Goal: Task Accomplishment & Management: Manage account settings

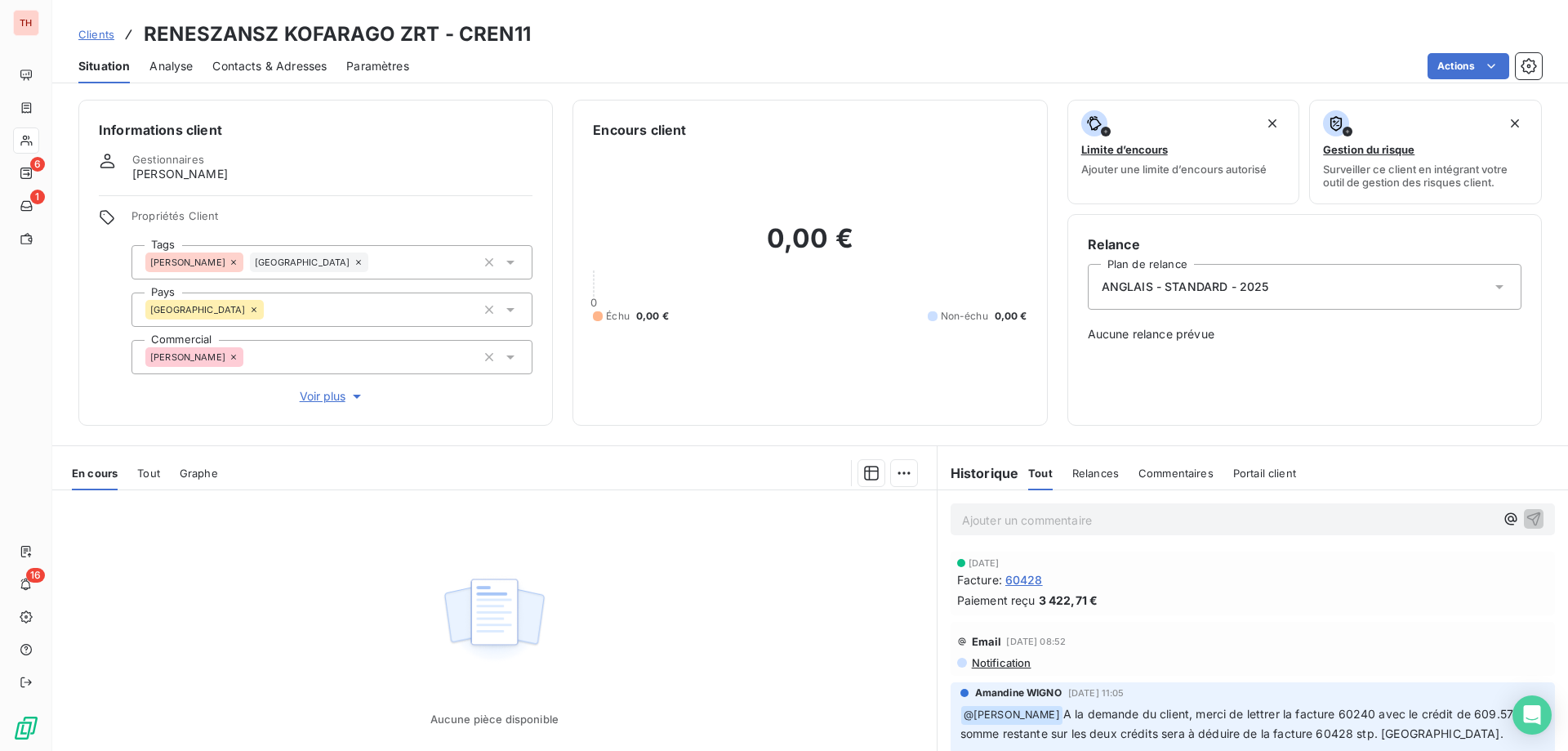
click at [98, 33] on span "Clients" at bounding box center [97, 35] width 36 height 13
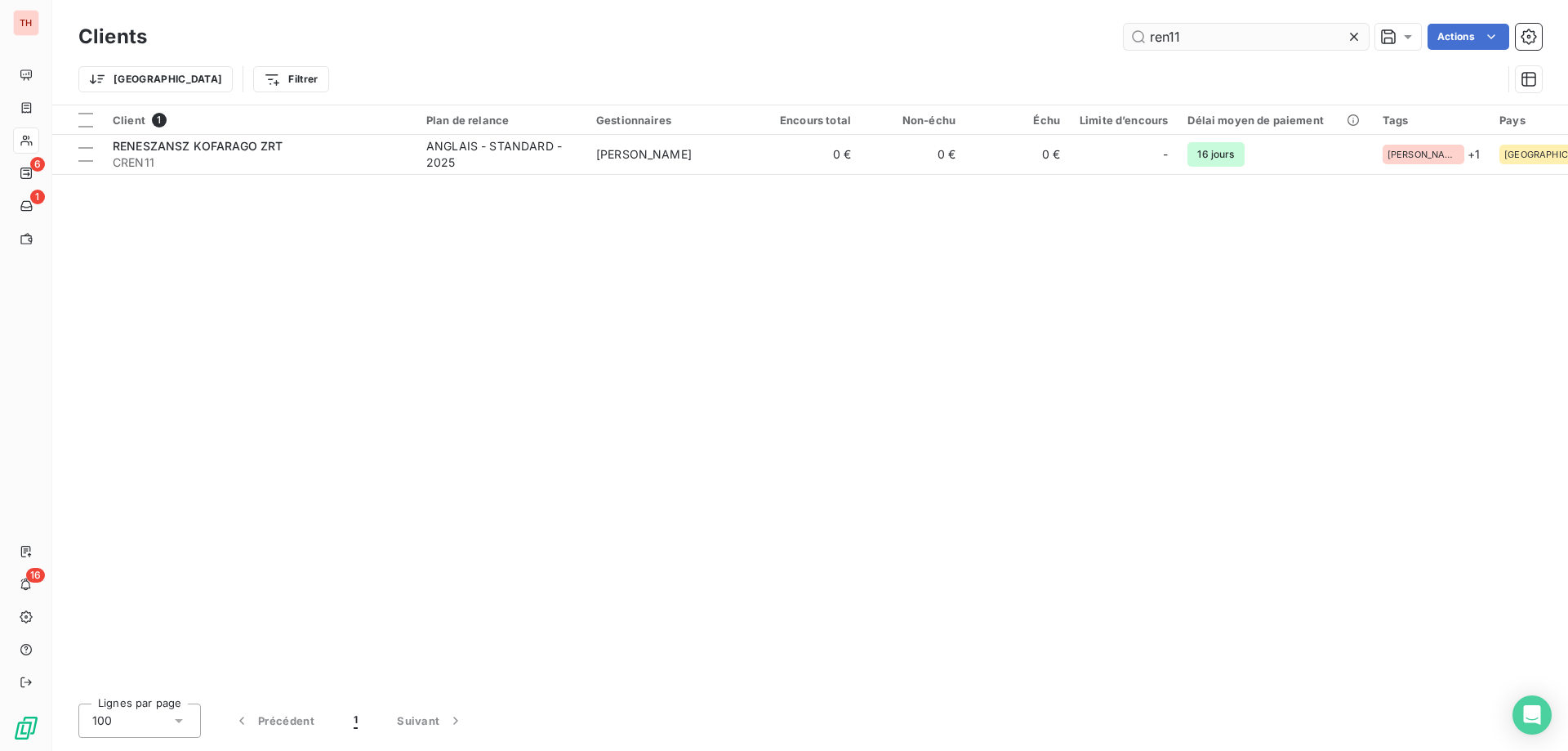
drag, startPoint x: 1170, startPoint y: 38, endPoint x: 1129, endPoint y: 38, distance: 41.0
click at [1129, 38] on input "ren11" at bounding box center [1246, 37] width 245 height 26
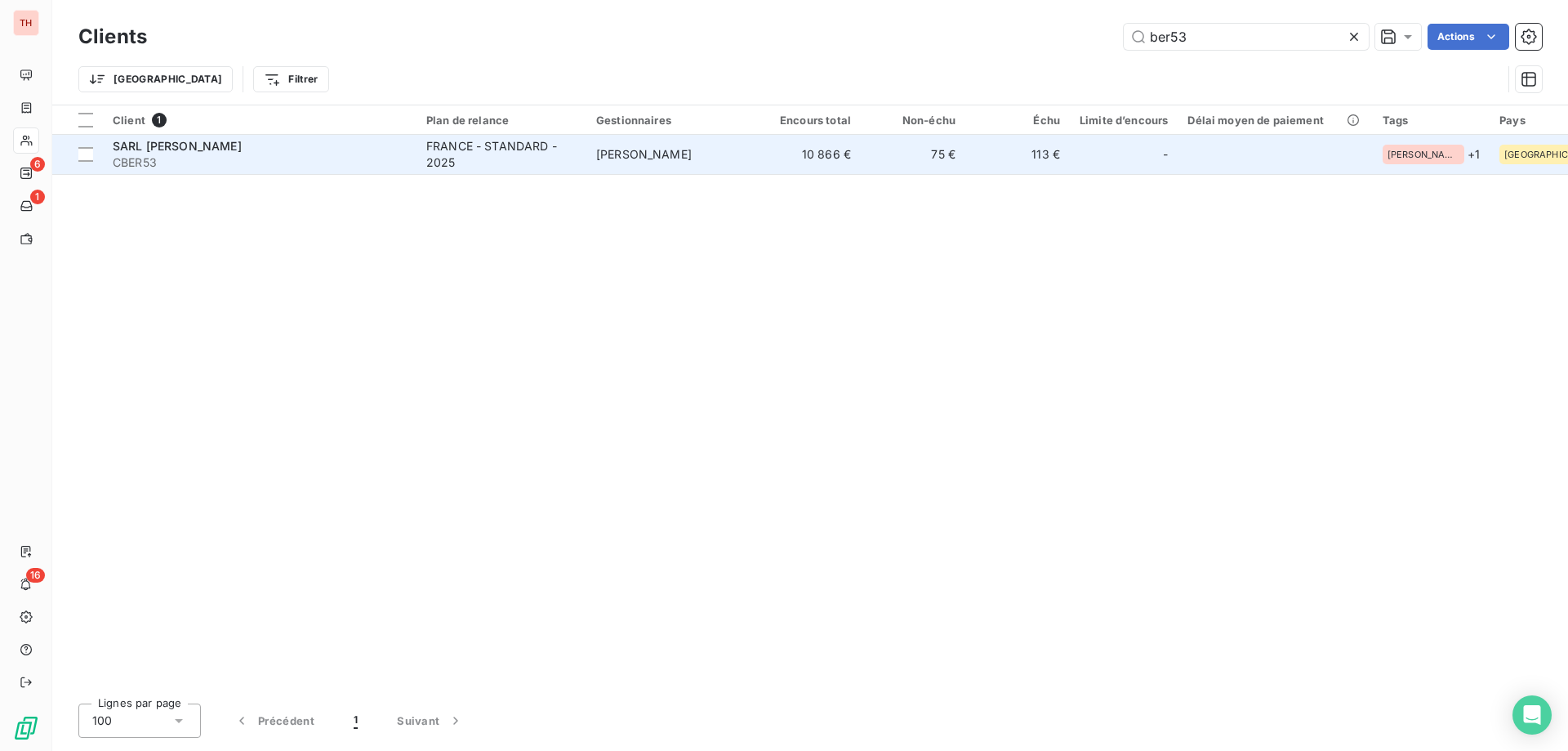
type input "ber53"
click at [541, 143] on div "FRANCE - STANDARD - 2025" at bounding box center [501, 154] width 150 height 33
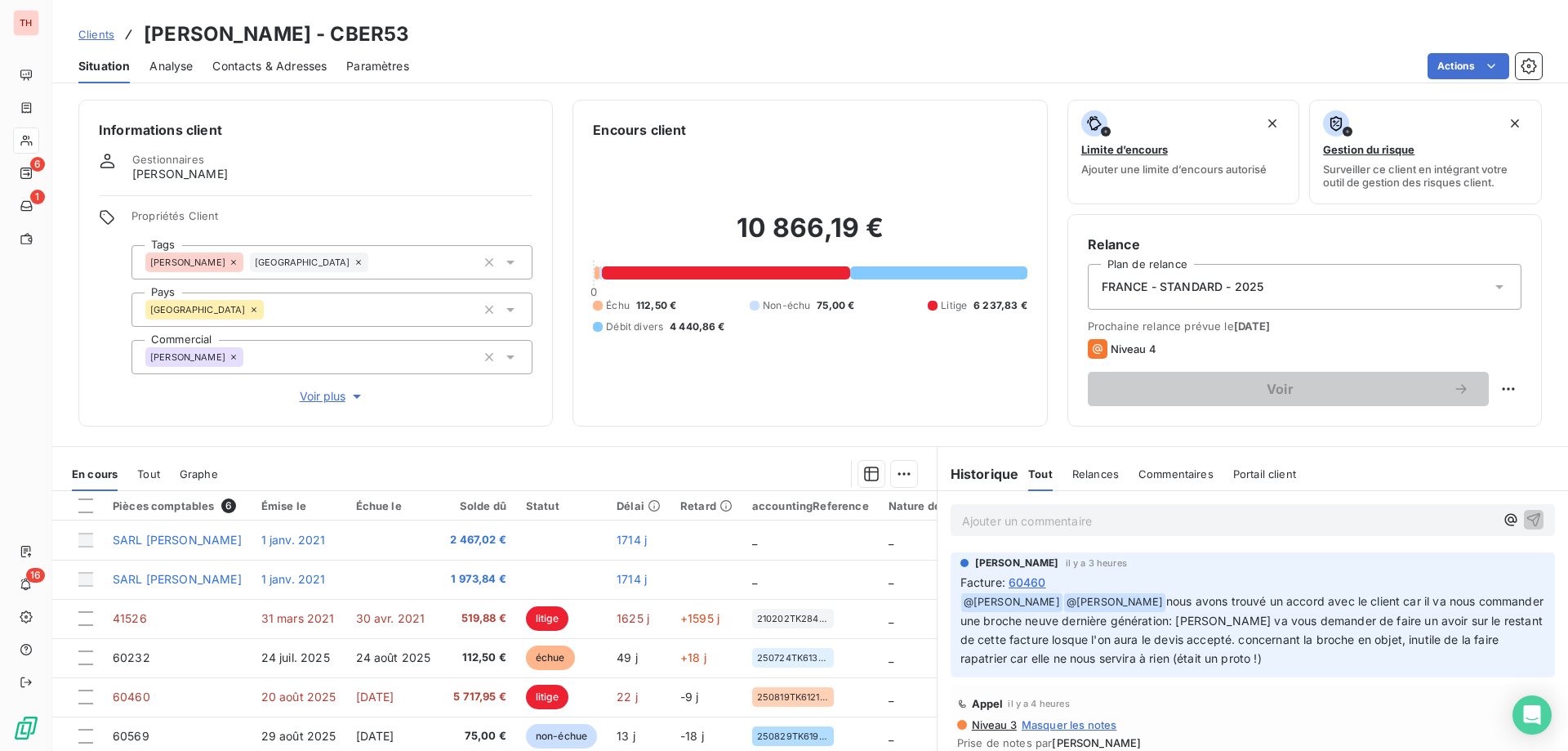
scroll to position [82, 0]
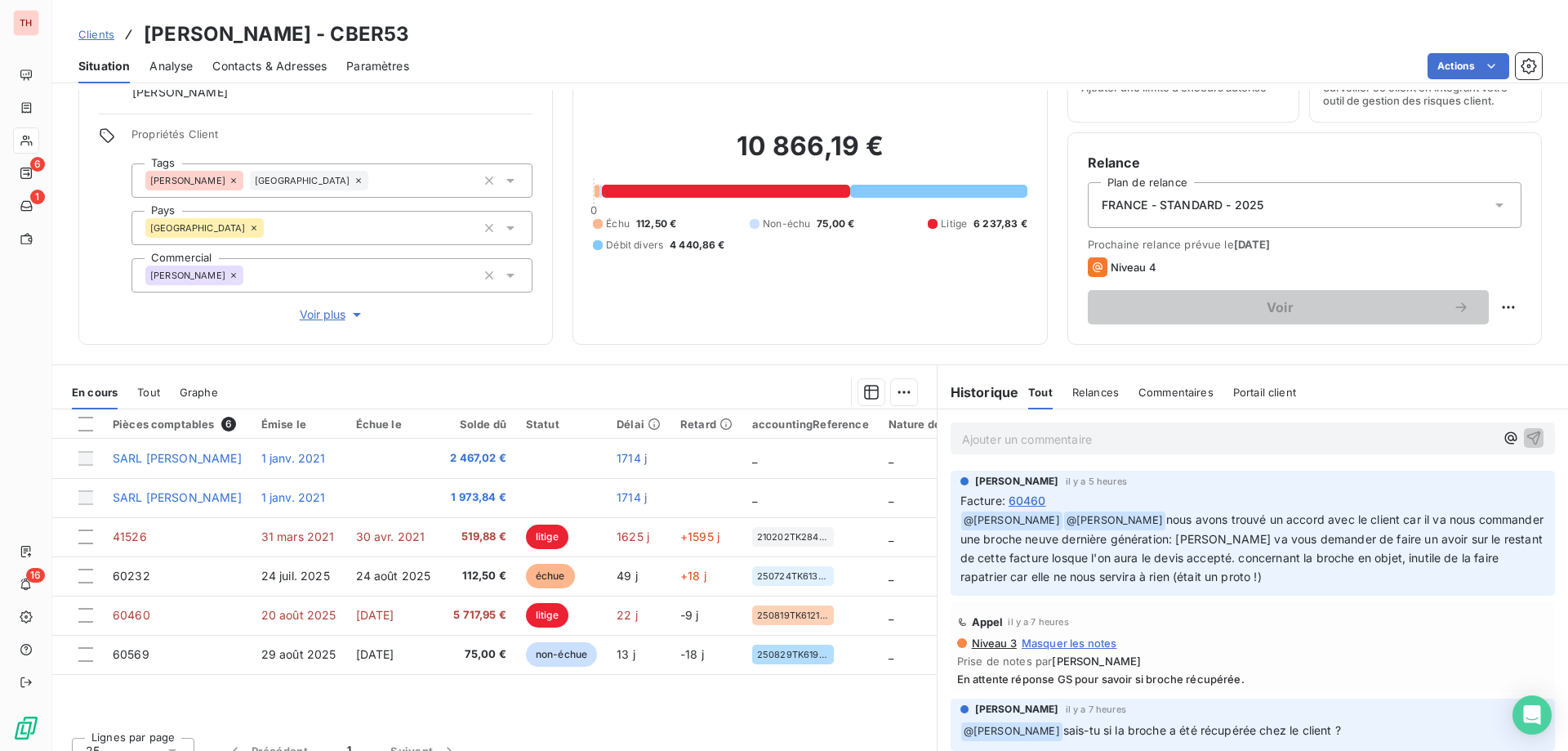
click at [96, 29] on span "Clients" at bounding box center [97, 35] width 36 height 13
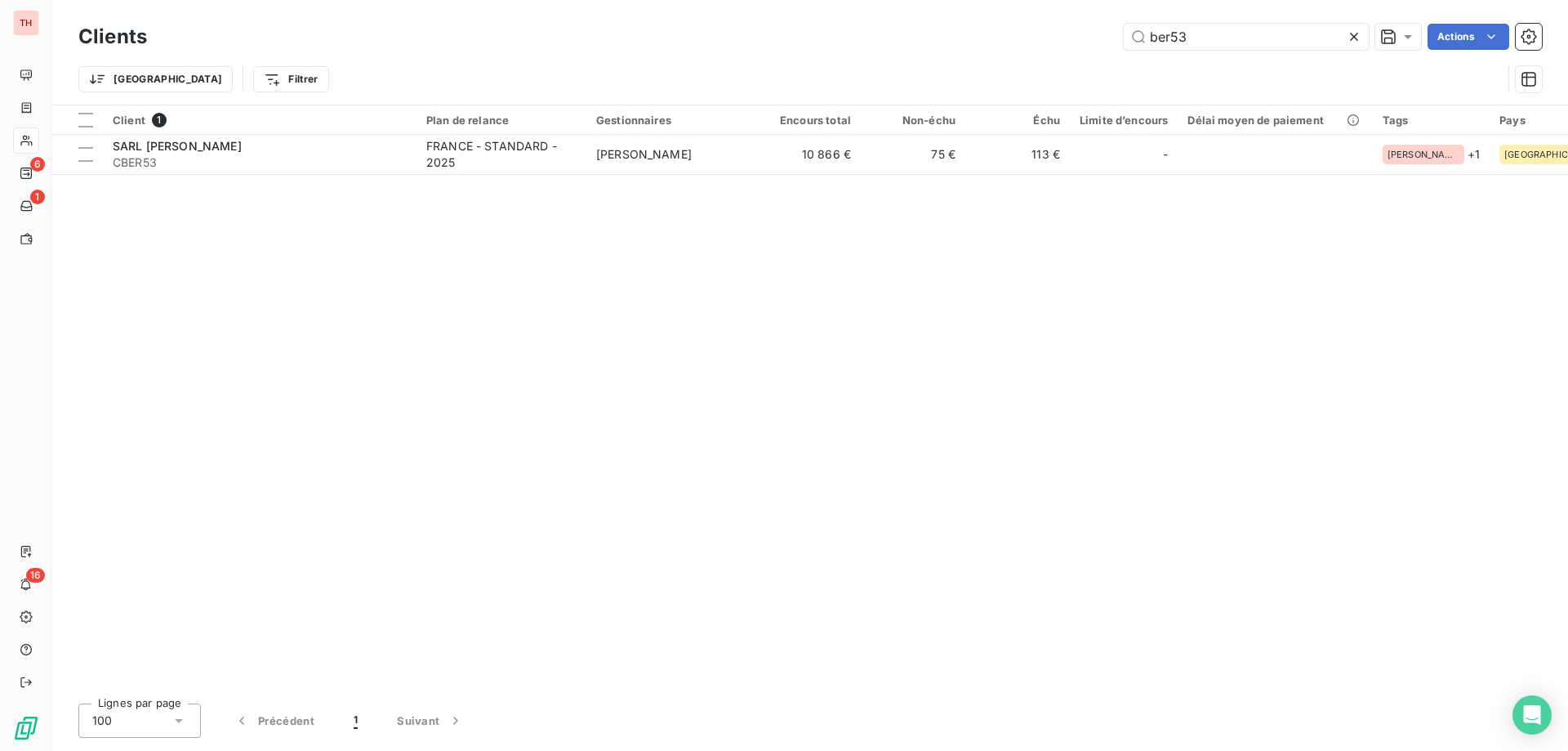
drag, startPoint x: 1197, startPoint y: 41, endPoint x: 1113, endPoint y: 44, distance: 84.1
click at [1113, 44] on div "ber53 Actions" at bounding box center [855, 37] width 1376 height 26
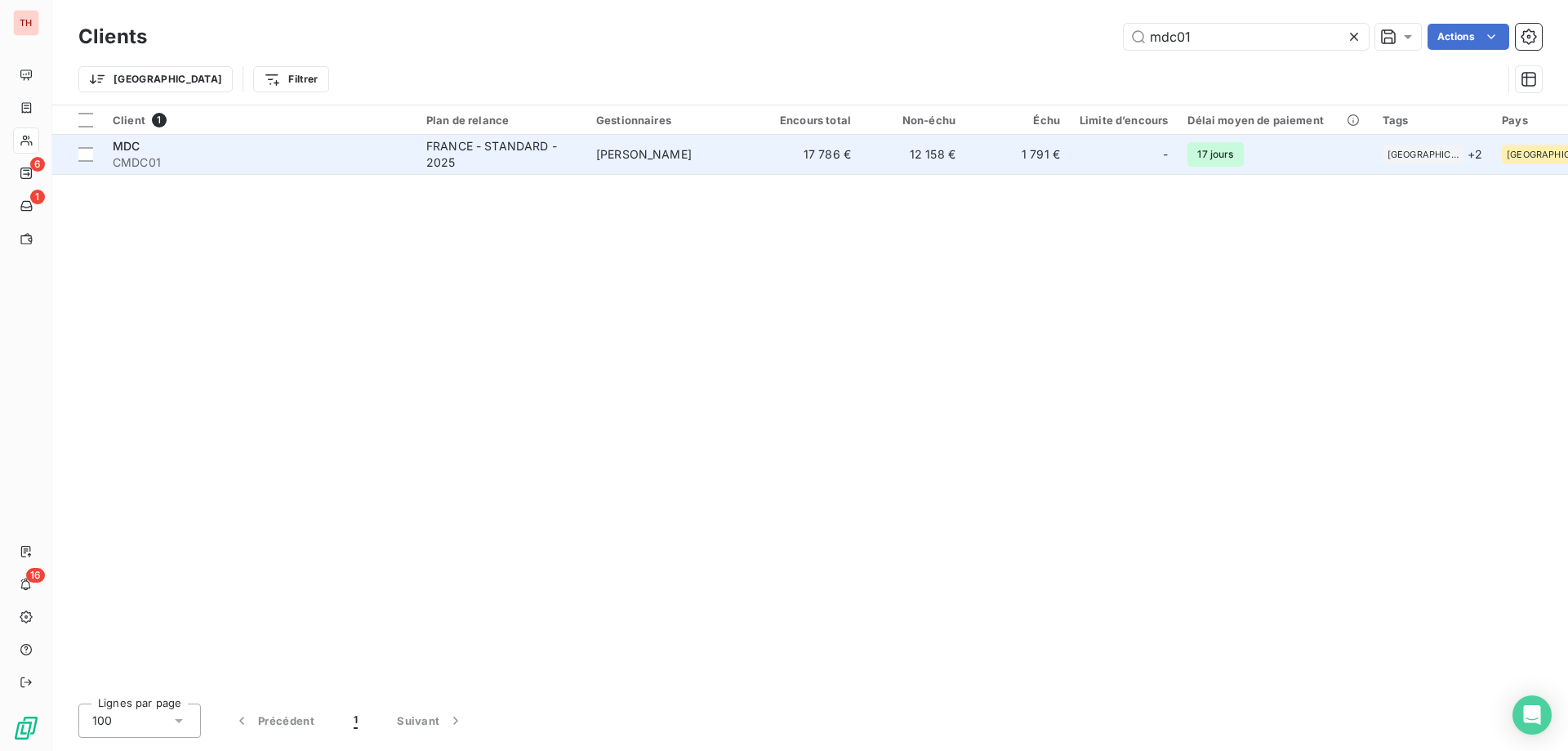
type input "mdc01"
click at [647, 143] on td "[PERSON_NAME]" at bounding box center [671, 155] width 170 height 39
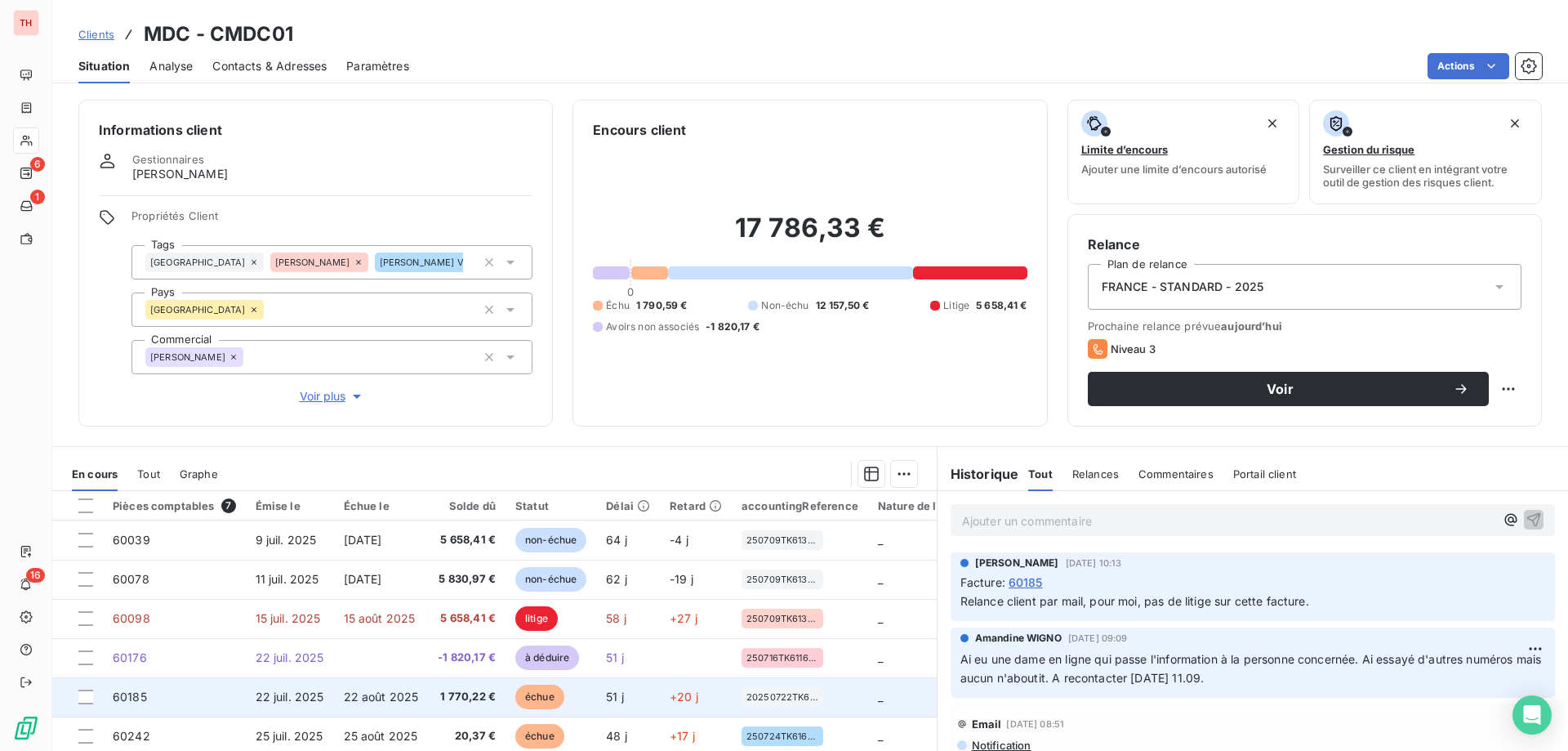
scroll to position [82, 0]
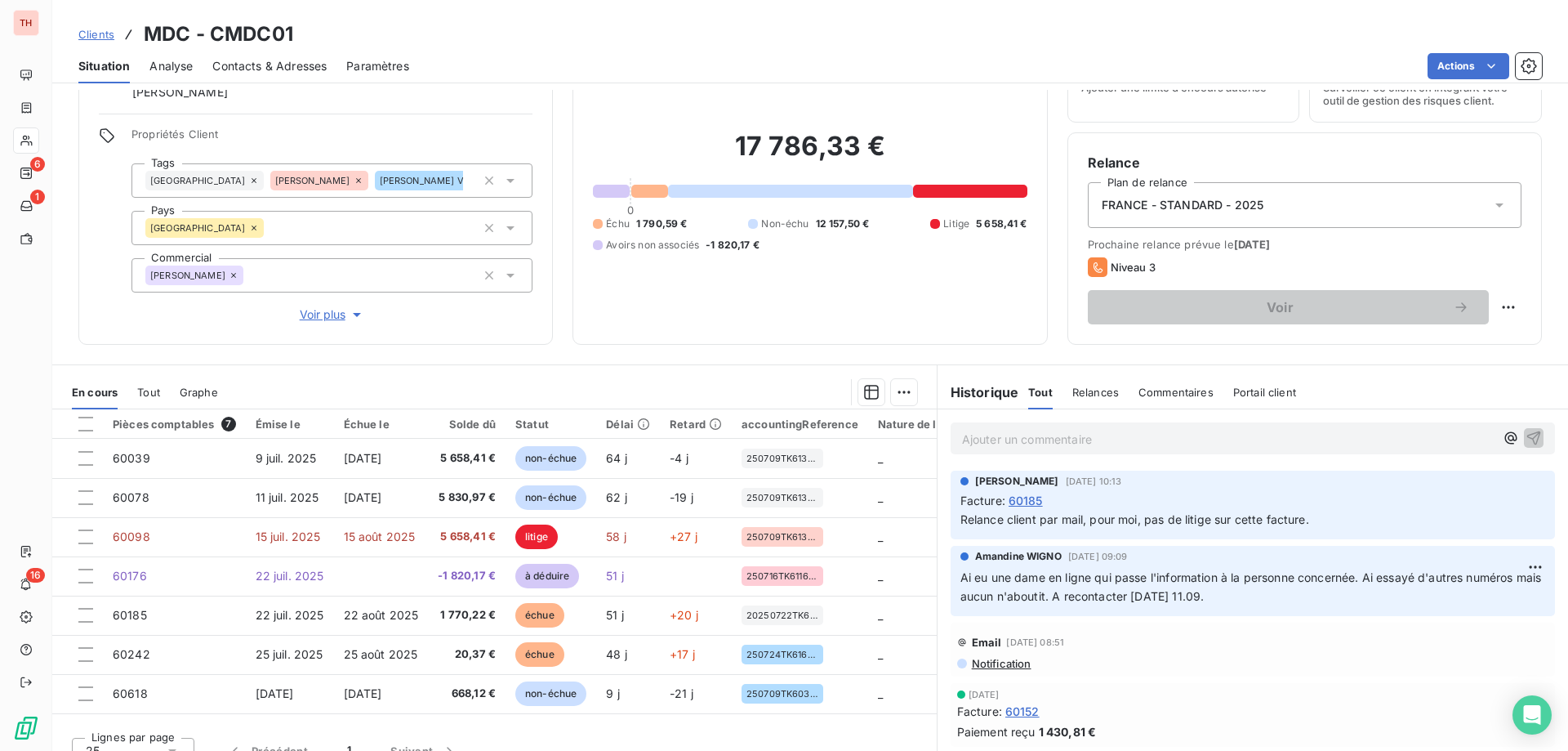
drag, startPoint x: 97, startPoint y: 29, endPoint x: 261, endPoint y: 31, distance: 164.0
click at [97, 29] on span "Clients" at bounding box center [97, 35] width 36 height 13
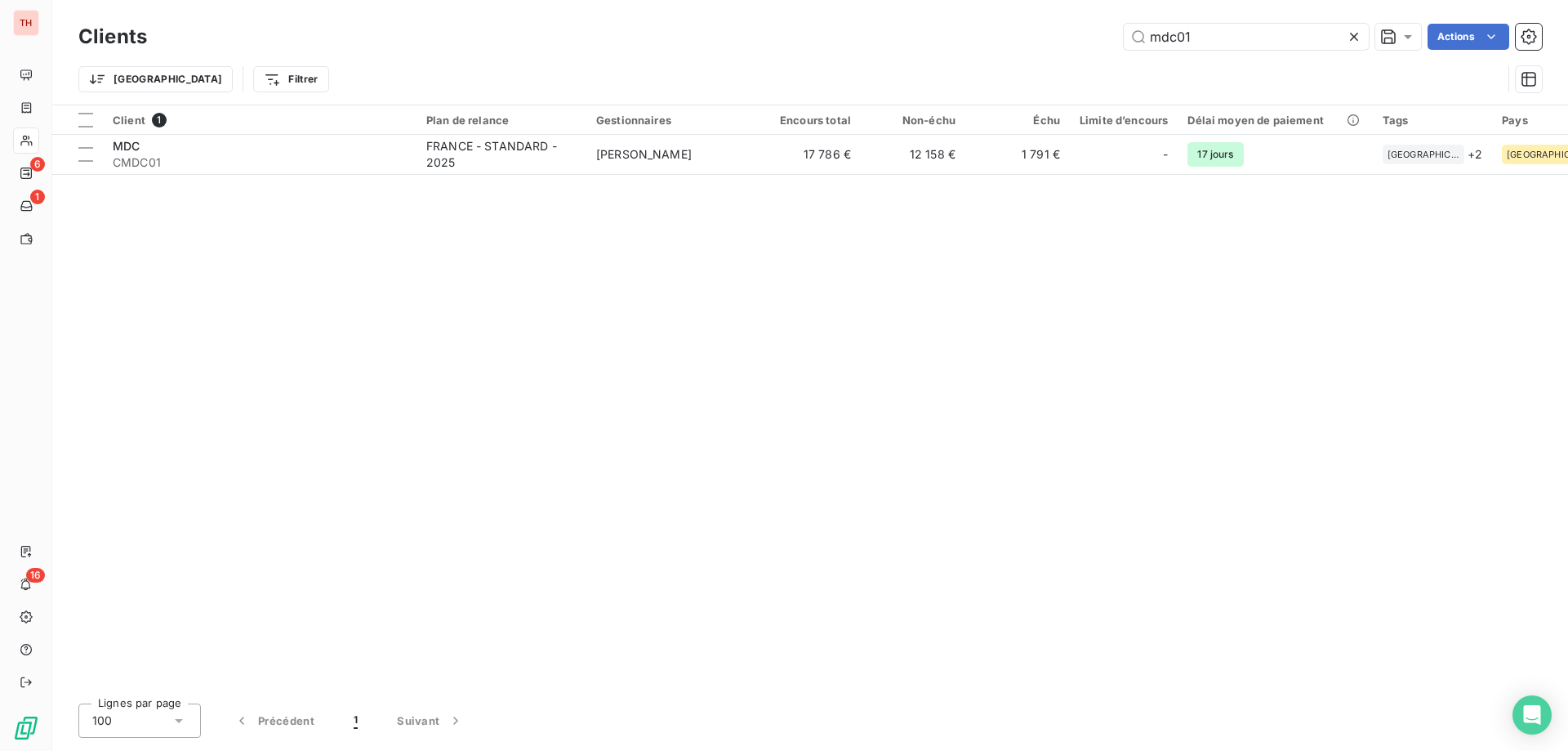
drag, startPoint x: 1193, startPoint y: 31, endPoint x: 1100, endPoint y: 28, distance: 93.0
click at [1102, 28] on div "mdc01 Actions" at bounding box center [855, 37] width 1376 height 26
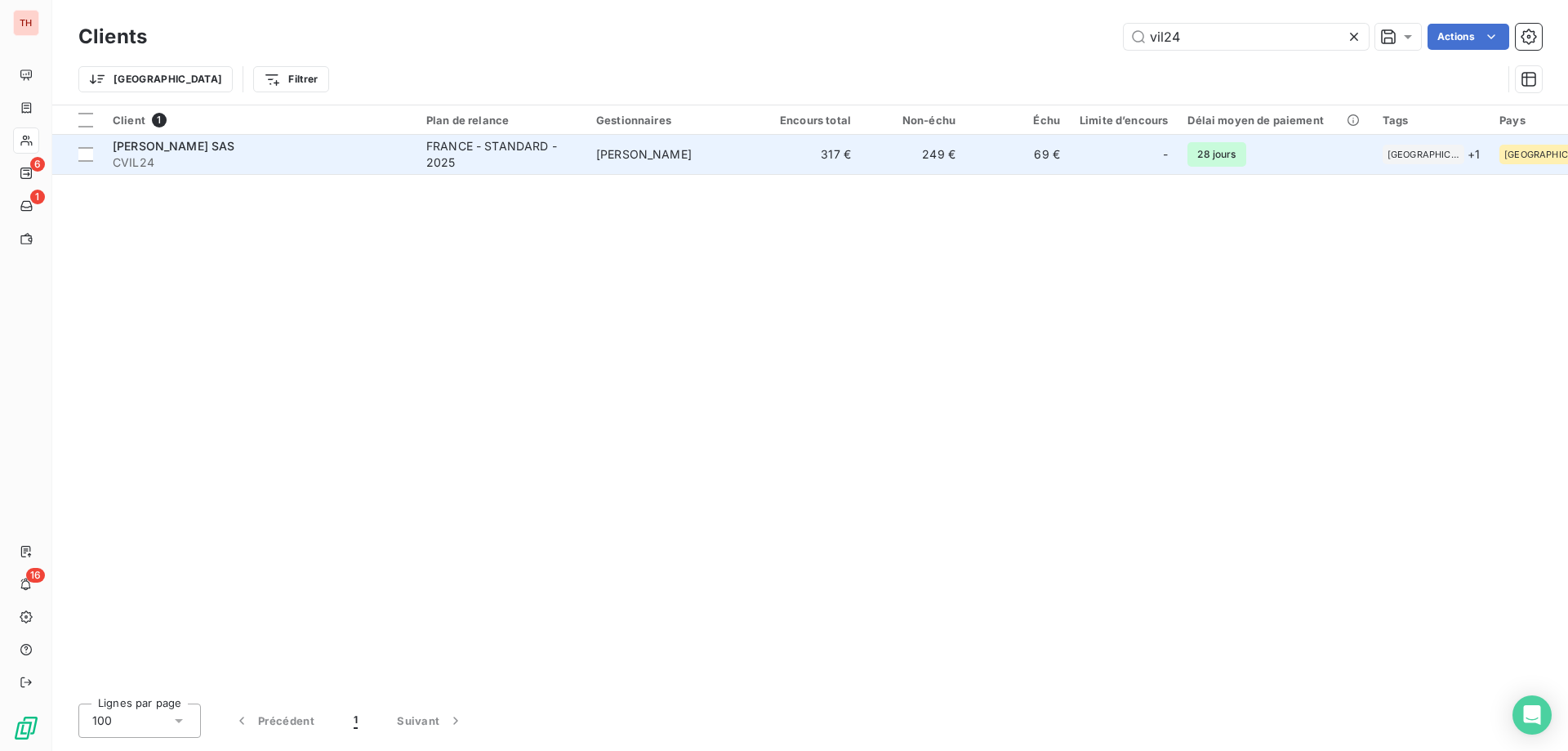
type input "vil24"
click at [525, 150] on div "FRANCE - STANDARD - 2025" at bounding box center [501, 154] width 150 height 33
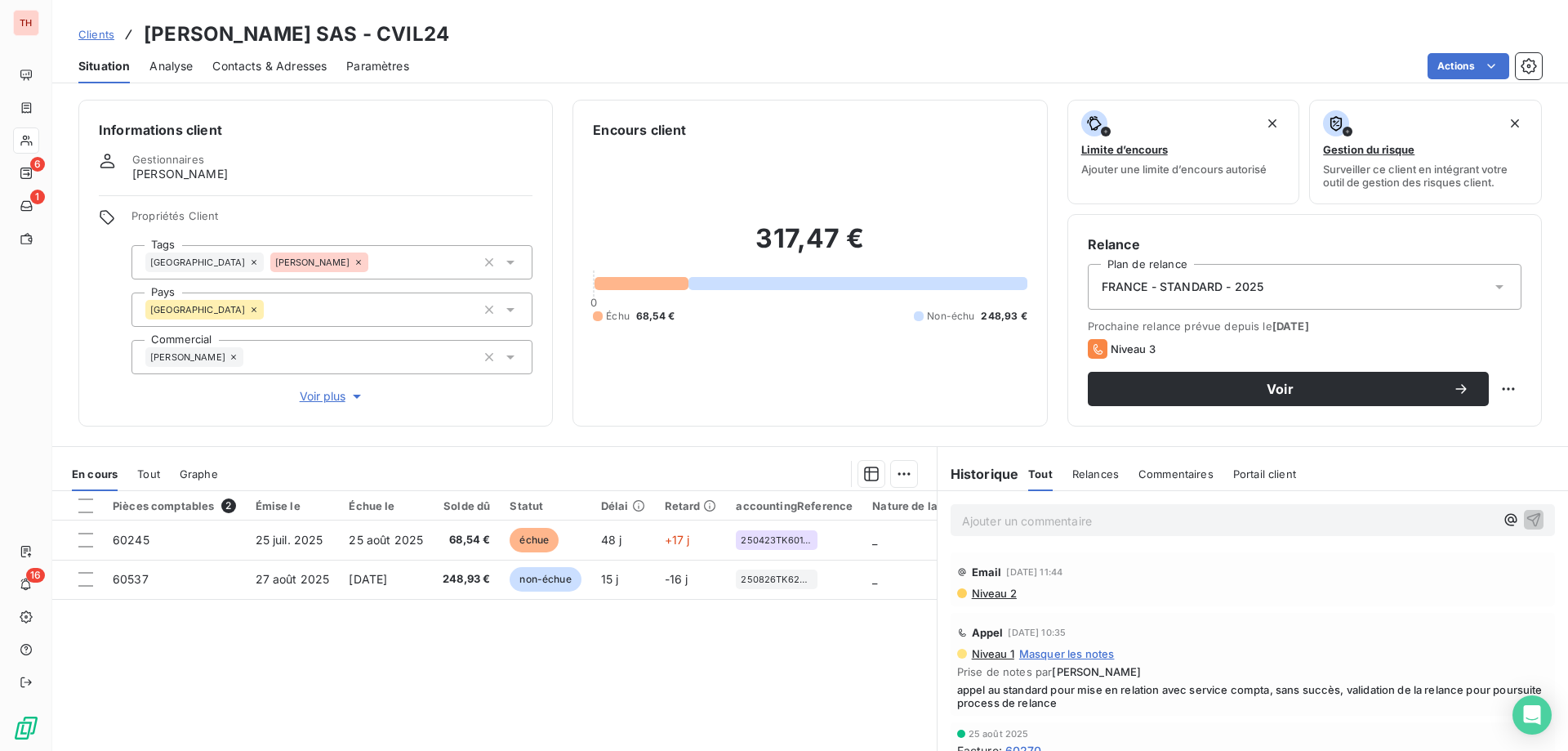
click at [987, 593] on span "Niveau 2" at bounding box center [993, 593] width 47 height 13
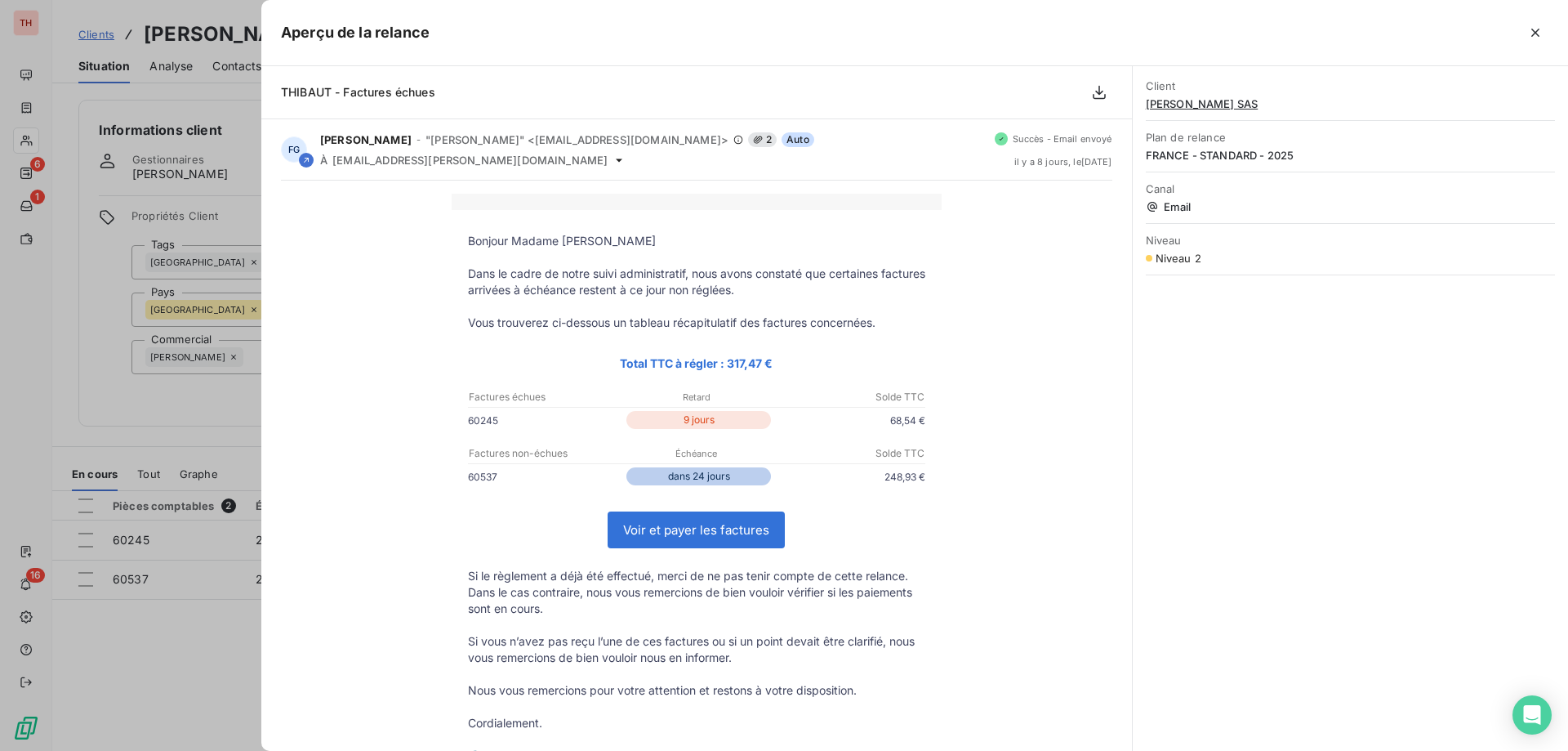
click at [1528, 25] on button "button" at bounding box center [1535, 33] width 26 height 26
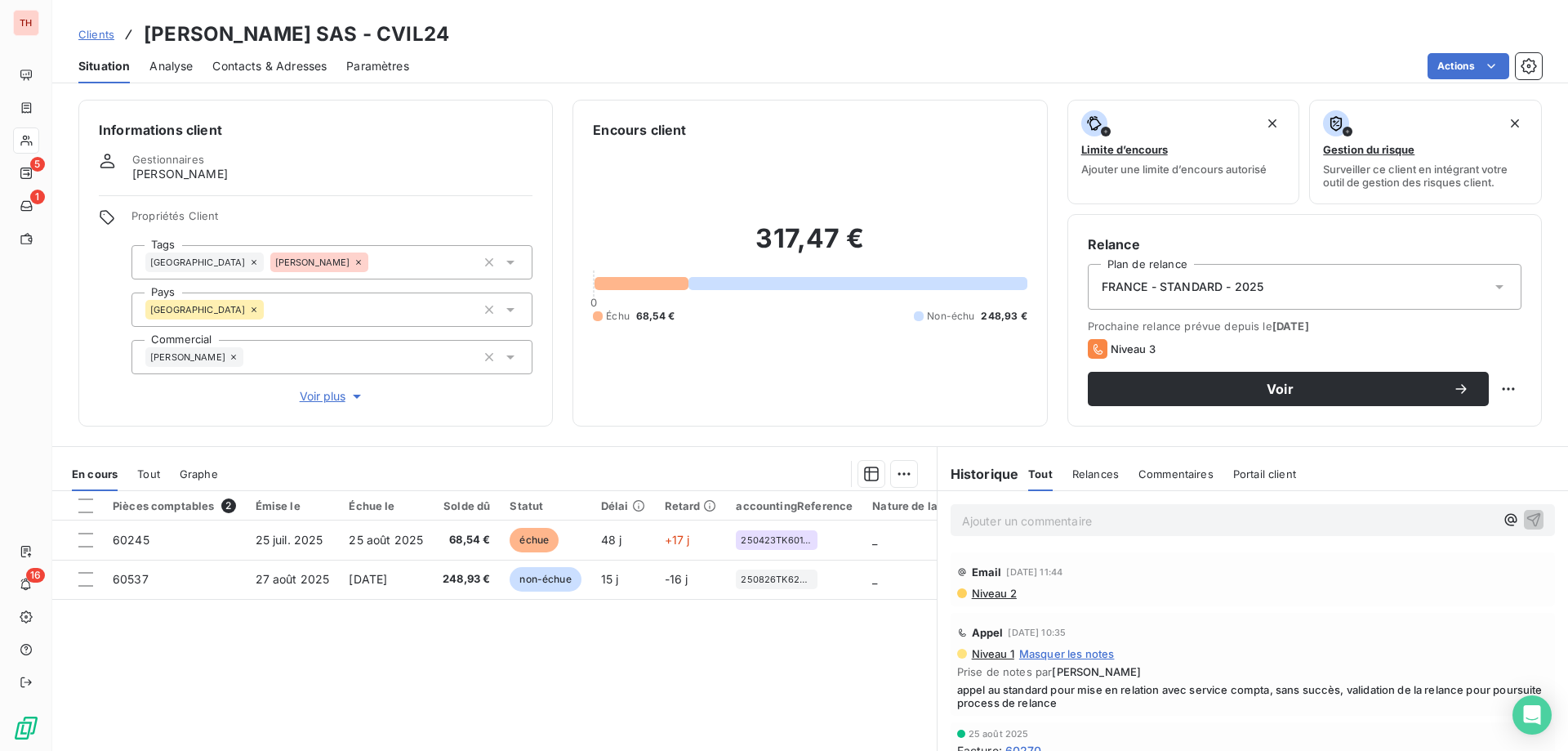
click at [1279, 521] on p "Ajouter un commentaire ﻿" at bounding box center [1229, 521] width 532 height 21
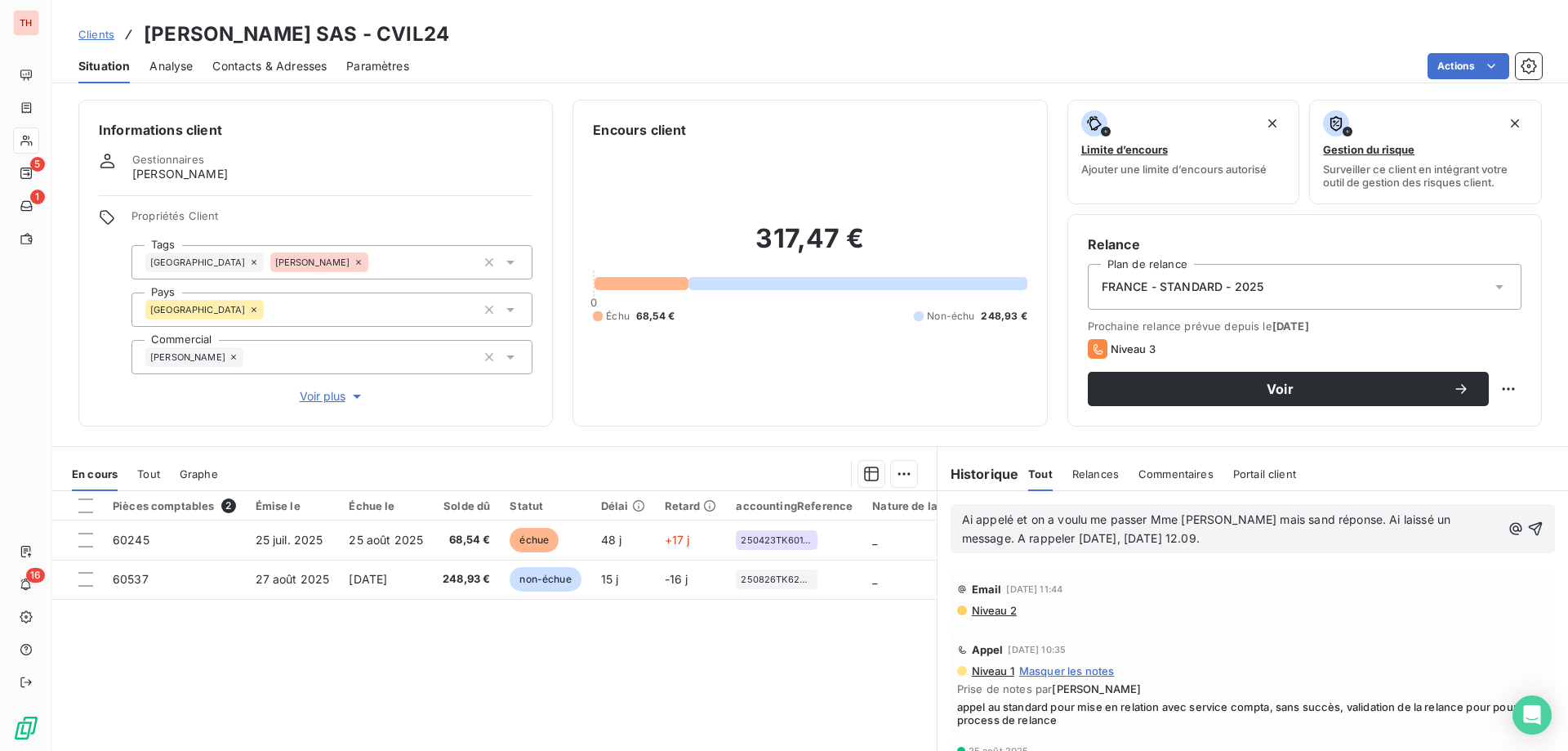
click at [1273, 519] on span "Ai appelé et on a voulu me passer Mme [PERSON_NAME] mais sand réponse. Ai laiss…" at bounding box center [1209, 528] width 493 height 33
drag, startPoint x: 1506, startPoint y: 526, endPoint x: 1546, endPoint y: 554, distance: 48.8
click at [1529, 526] on icon "button" at bounding box center [1535, 529] width 14 height 14
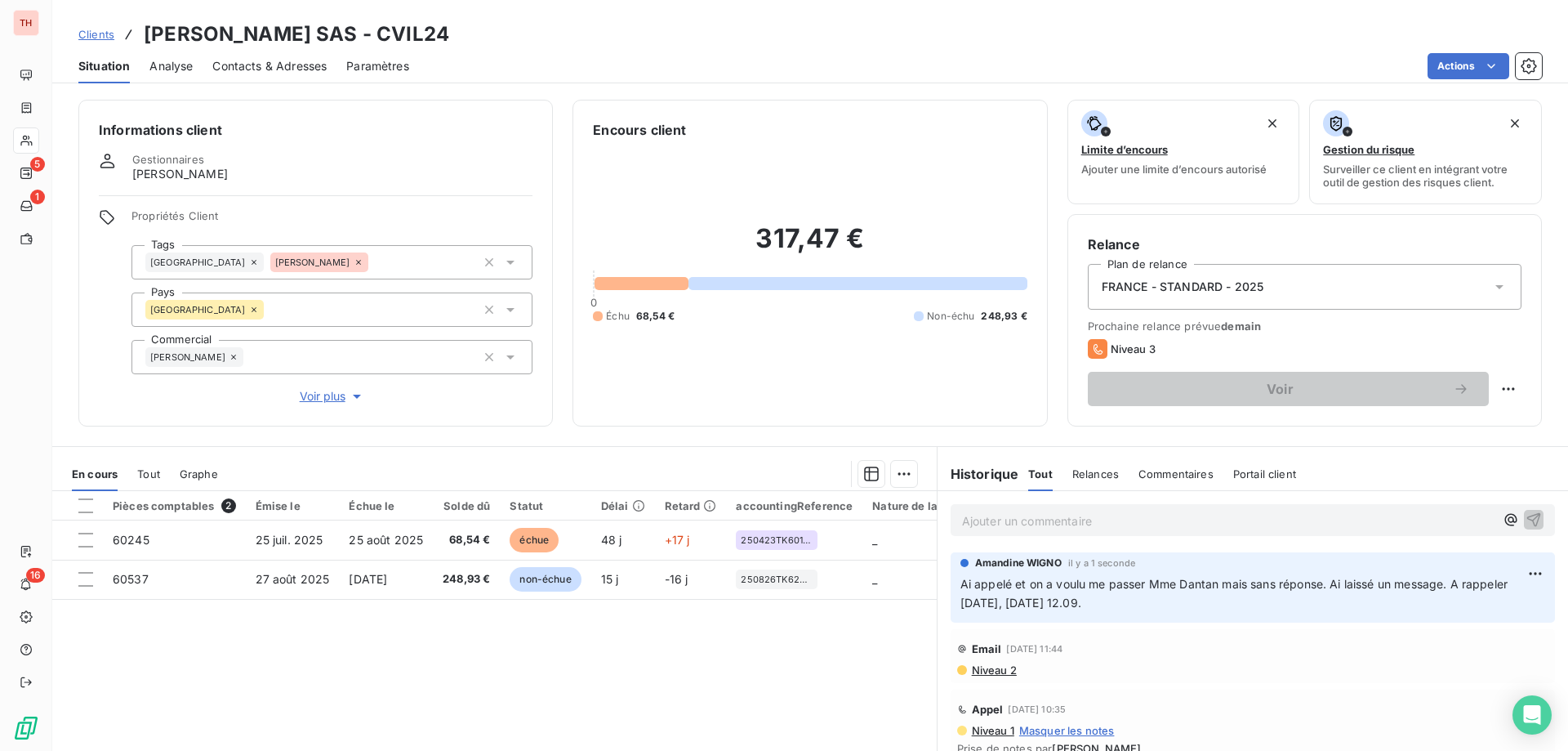
drag, startPoint x: 105, startPoint y: 32, endPoint x: 129, endPoint y: 33, distance: 24.0
click at [105, 32] on span "Clients" at bounding box center [97, 35] width 36 height 13
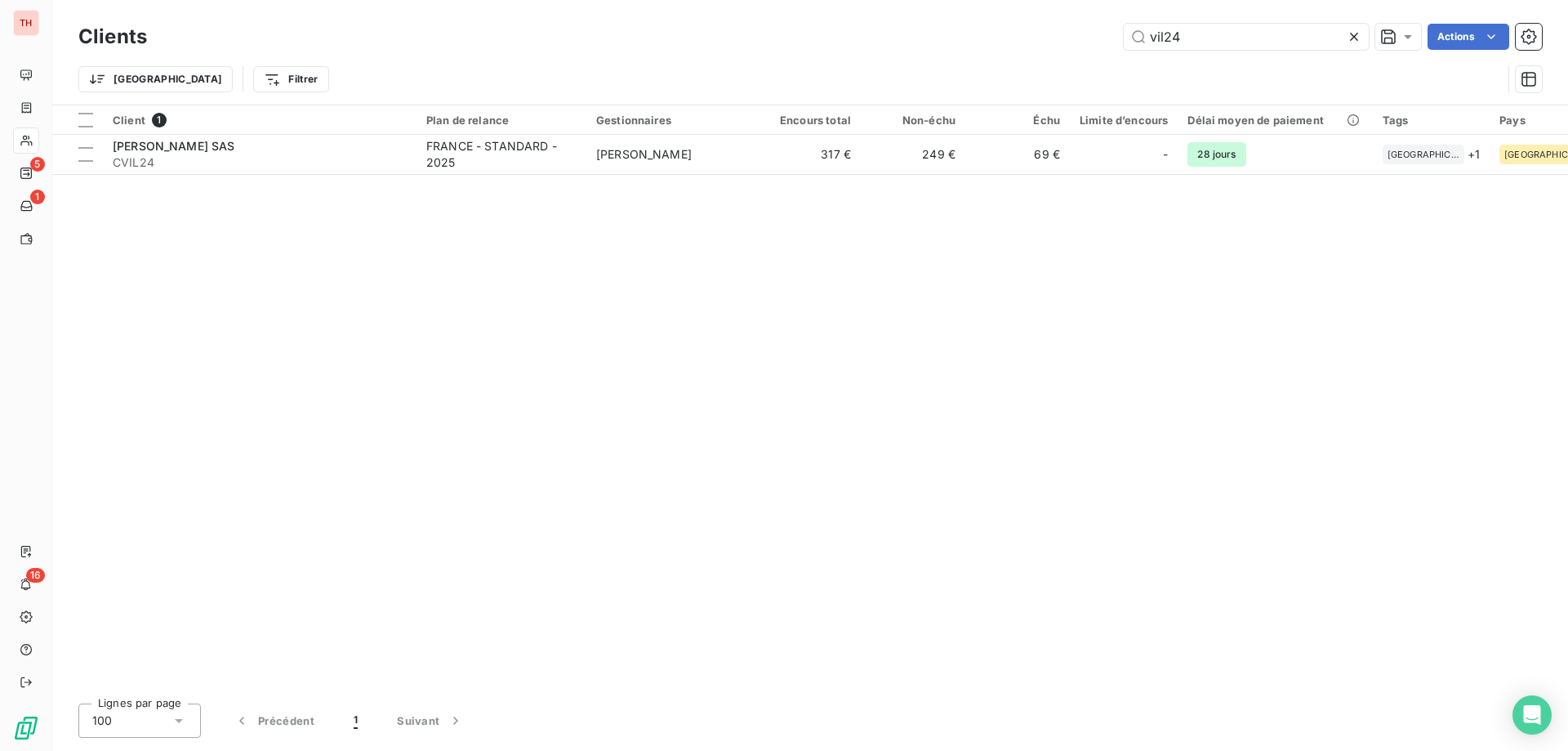
drag, startPoint x: 1182, startPoint y: 31, endPoint x: 1115, endPoint y: 31, distance: 67.0
click at [1116, 31] on div "vil24 Actions" at bounding box center [855, 37] width 1376 height 26
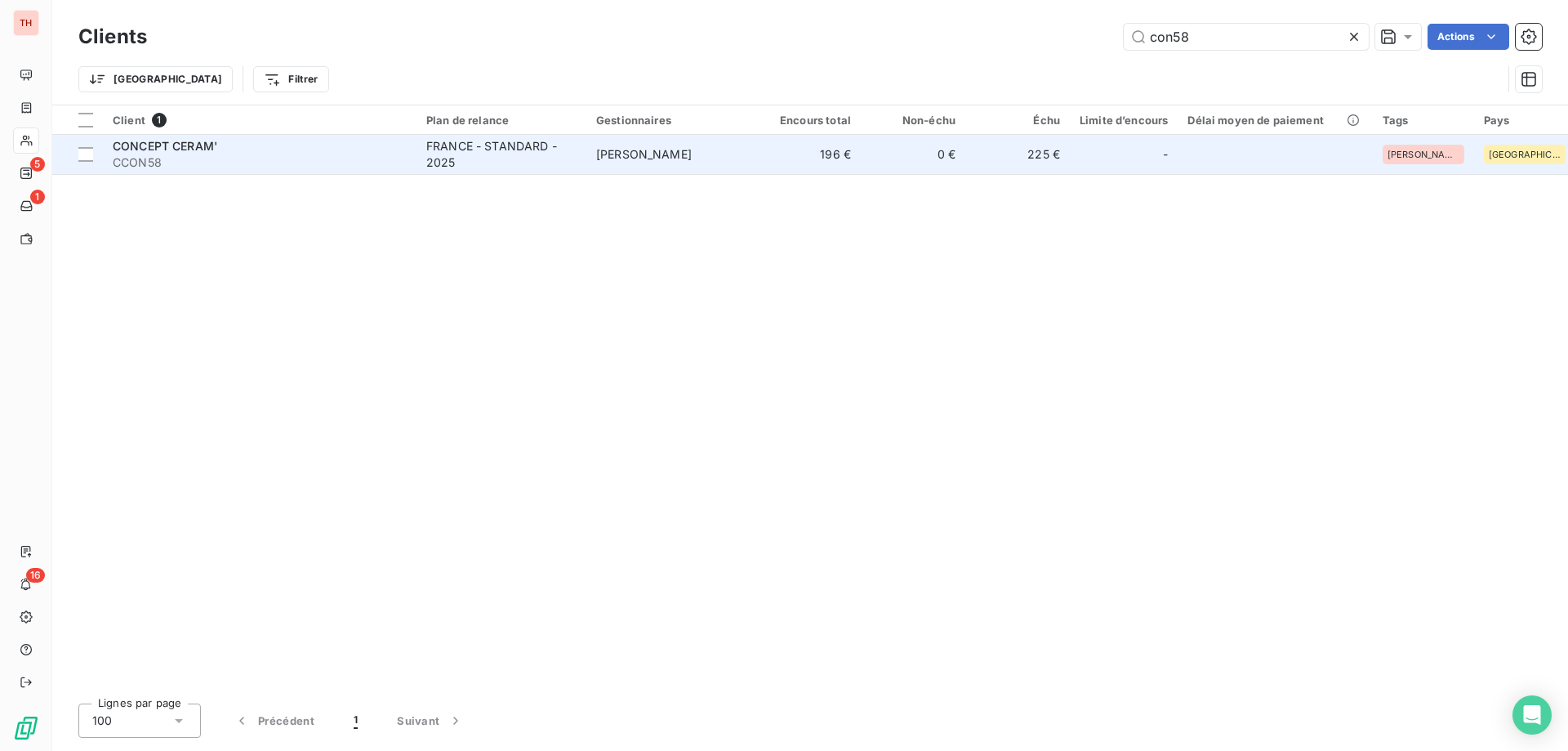
type input "con58"
click at [688, 163] on td "[PERSON_NAME]" at bounding box center [671, 155] width 170 height 39
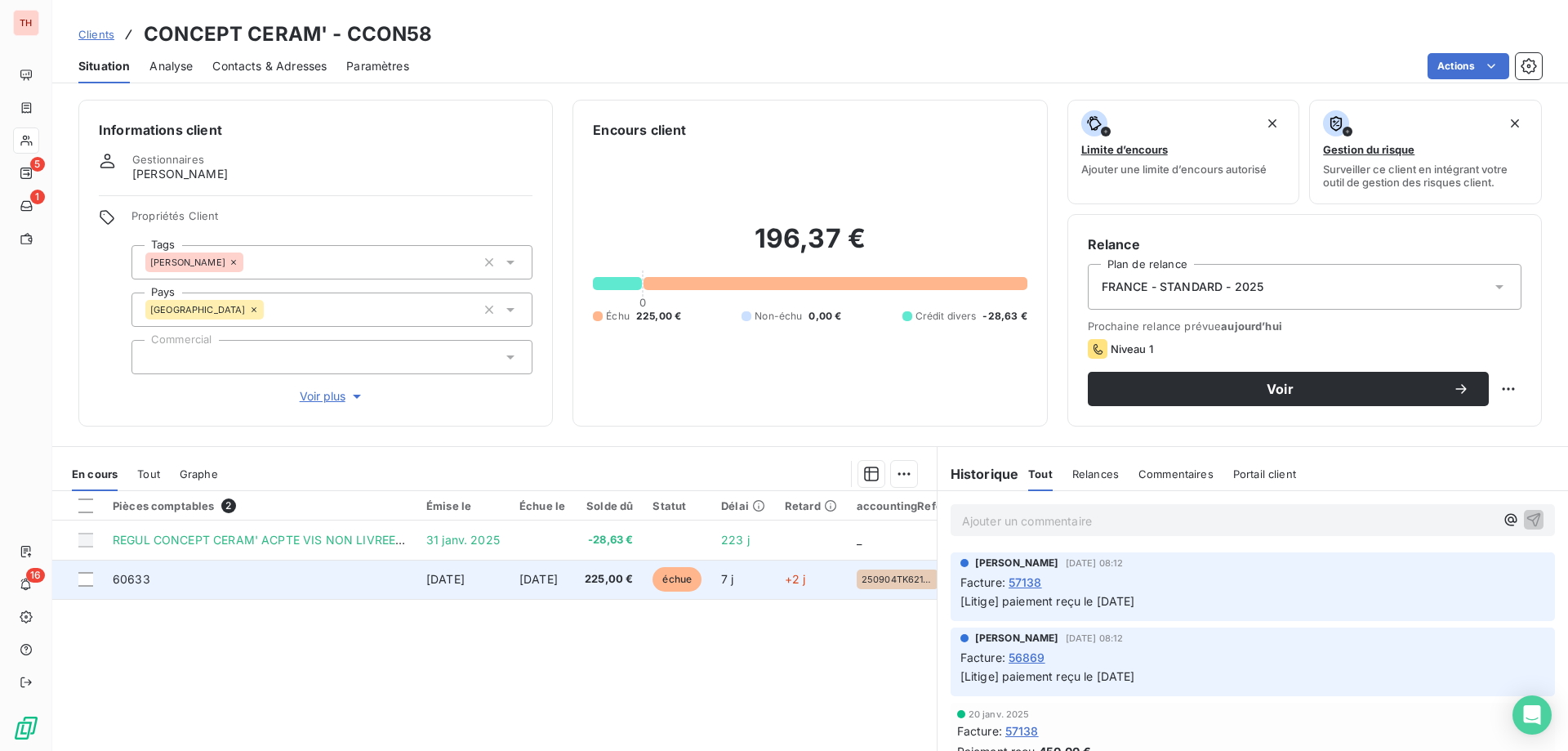
click at [702, 581] on span "échue" at bounding box center [677, 579] width 49 height 24
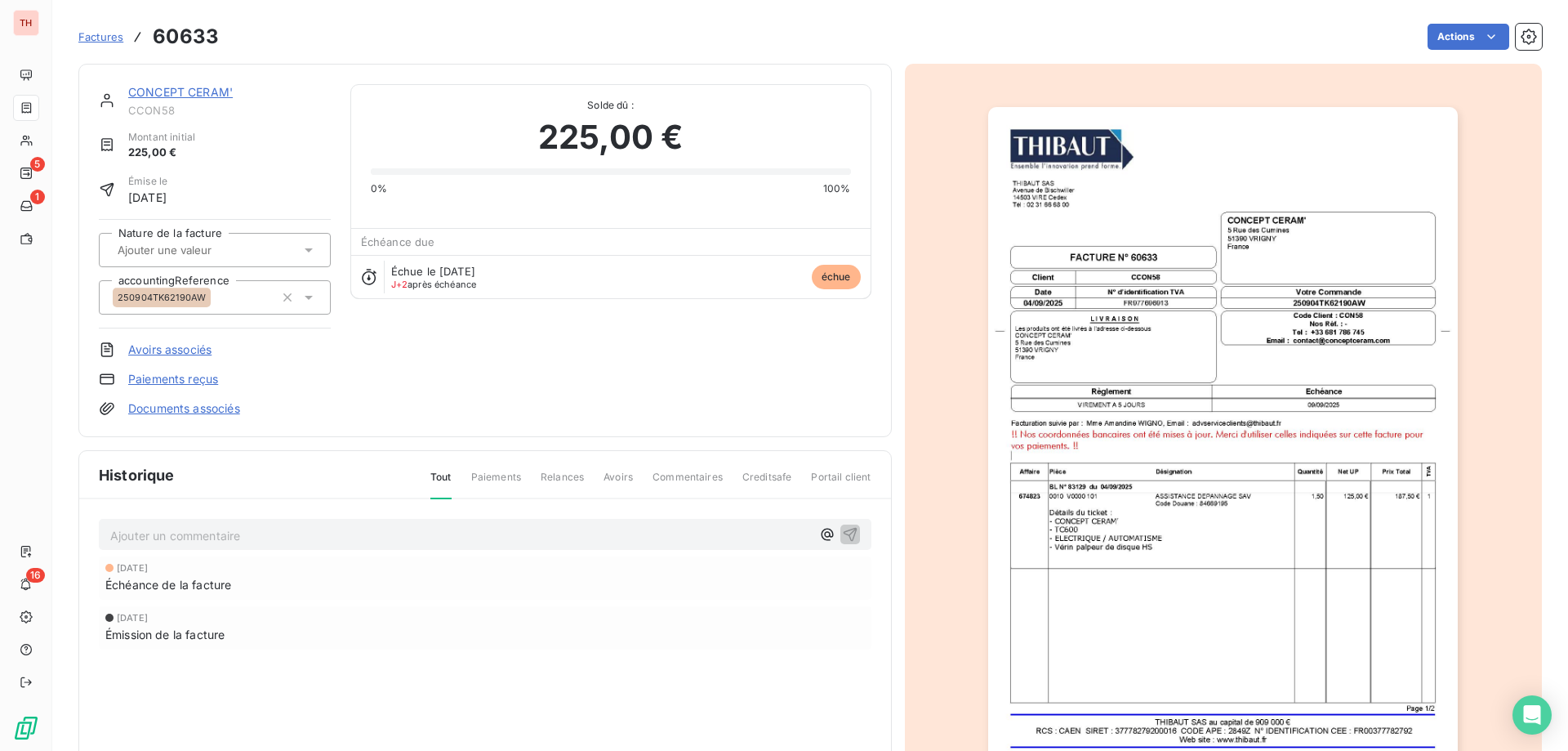
click at [1459, 38] on html "TH 5 1 16 Factures 60633 Actions CONCEPT CERAM' CCON58 Montant initial 225,00 €…" at bounding box center [784, 375] width 1568 height 751
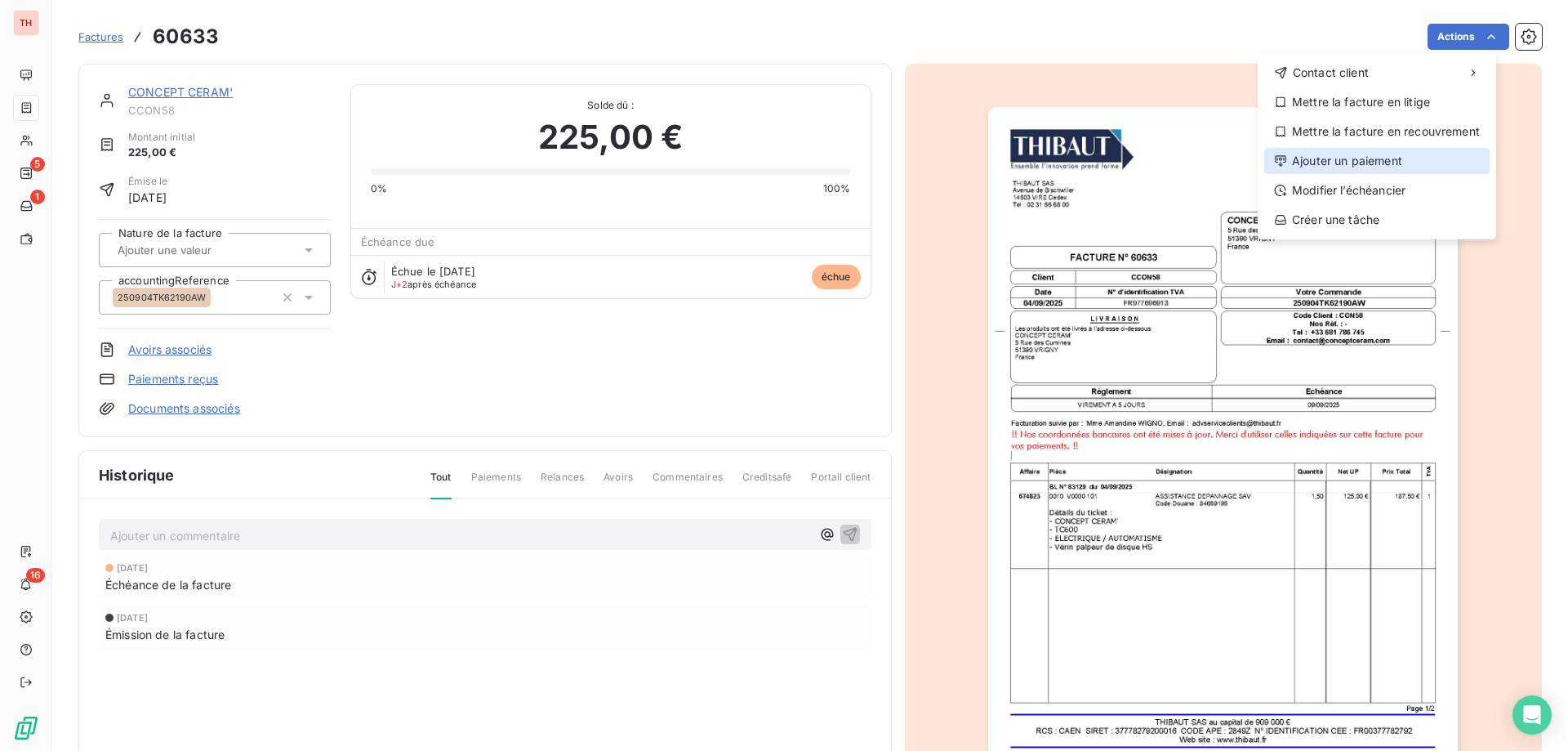
click at [1359, 162] on div "Ajouter un paiement" at bounding box center [1377, 161] width 226 height 26
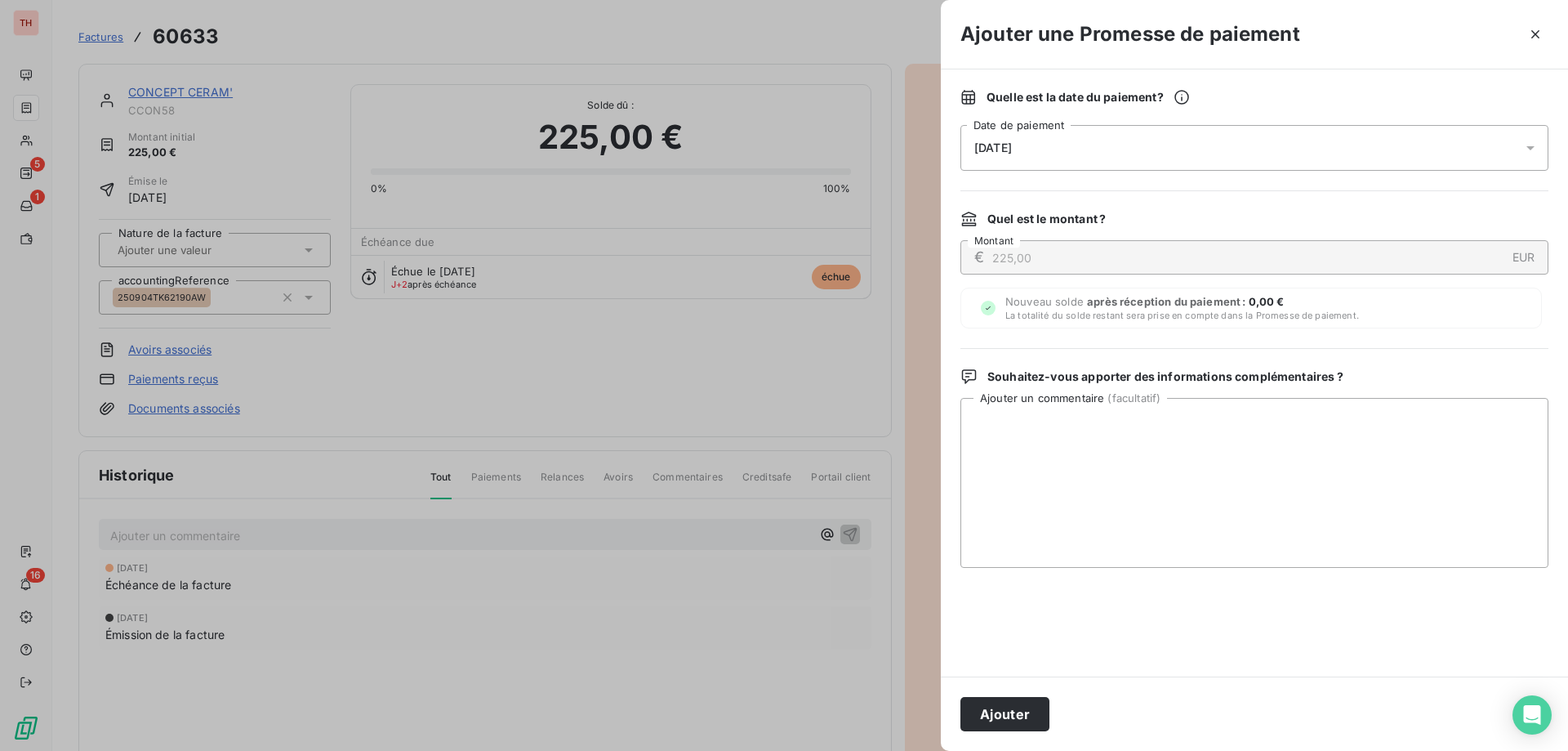
click at [1053, 150] on div "[DATE]" at bounding box center [1254, 147] width 588 height 46
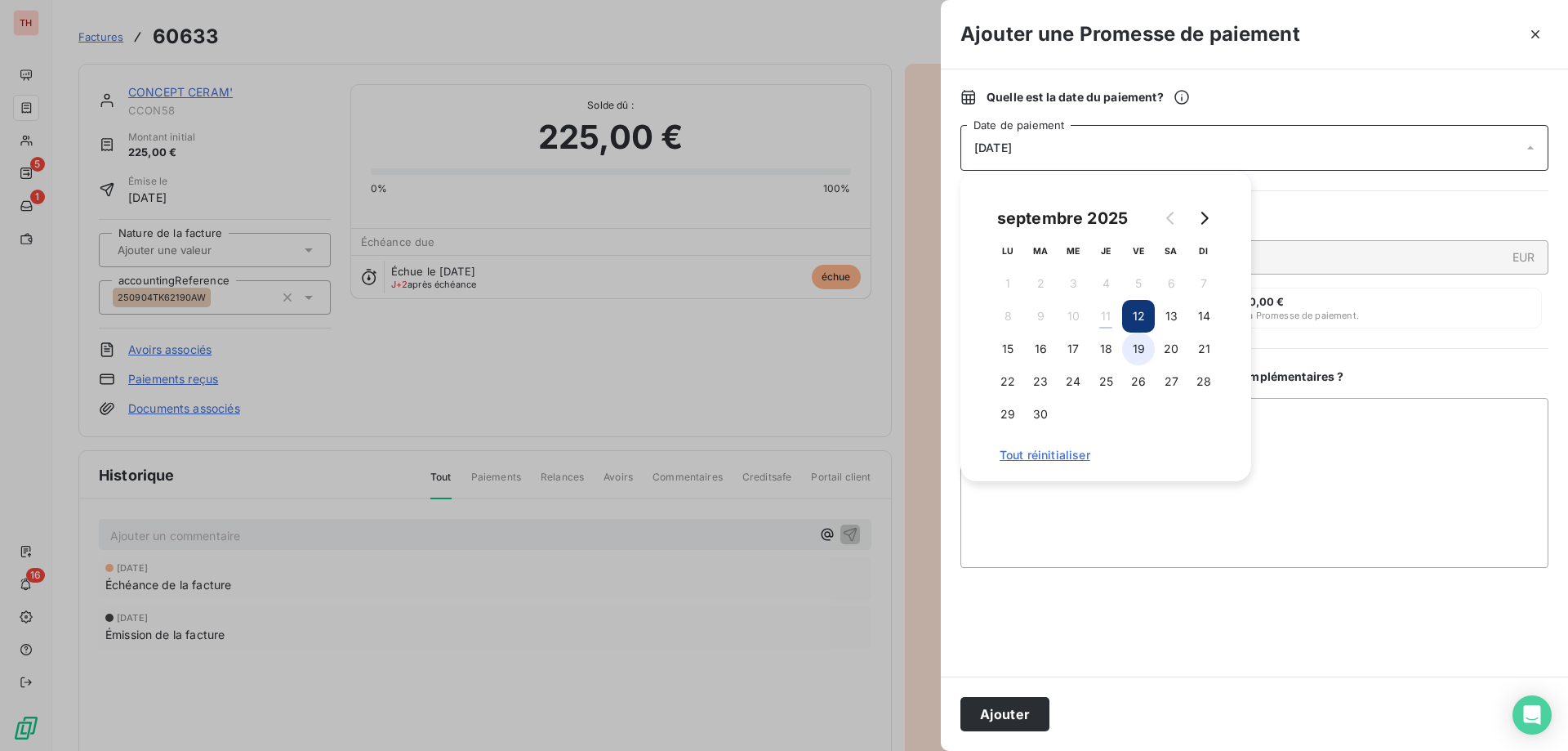
click at [1141, 342] on button "19" at bounding box center [1138, 349] width 33 height 33
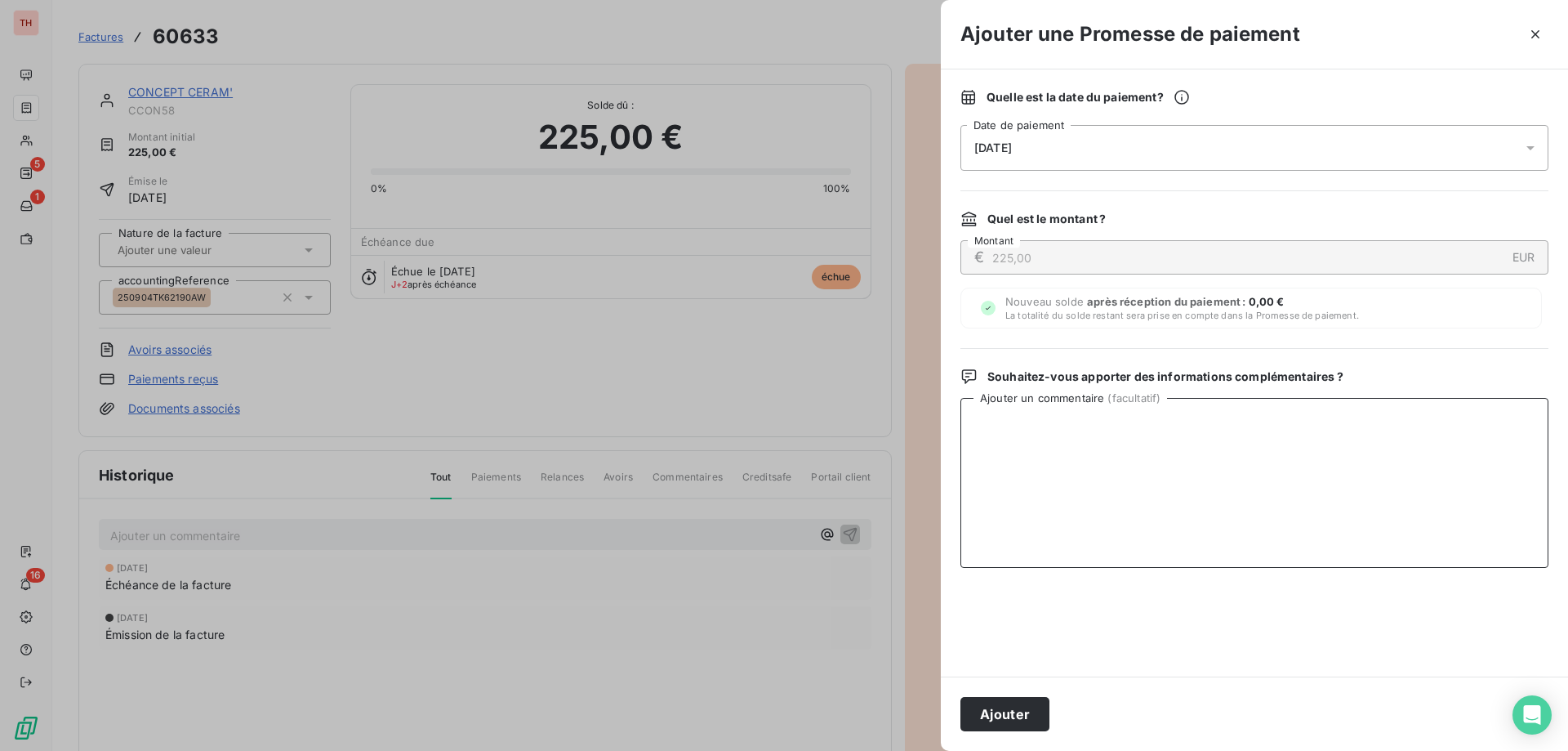
click at [1309, 443] on textarea "Ajouter un commentaire ( facultatif )" at bounding box center [1254, 482] width 588 height 170
type textarea "Le client indique que le paiement sera fait d'ici fin de semaine prochaine."
click at [1008, 726] on button "Ajouter" at bounding box center [1005, 713] width 89 height 35
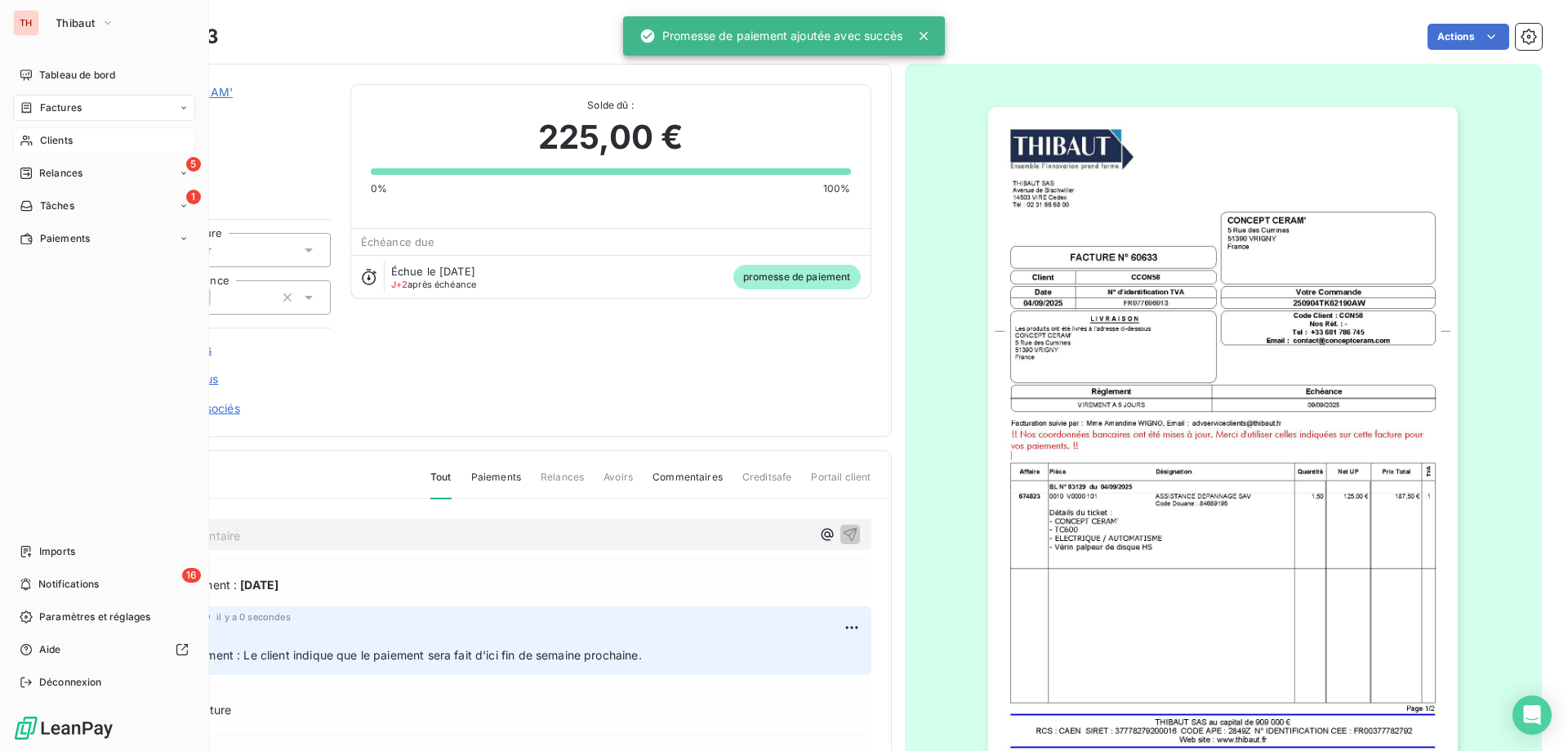
click at [23, 135] on icon at bounding box center [26, 141] width 14 height 13
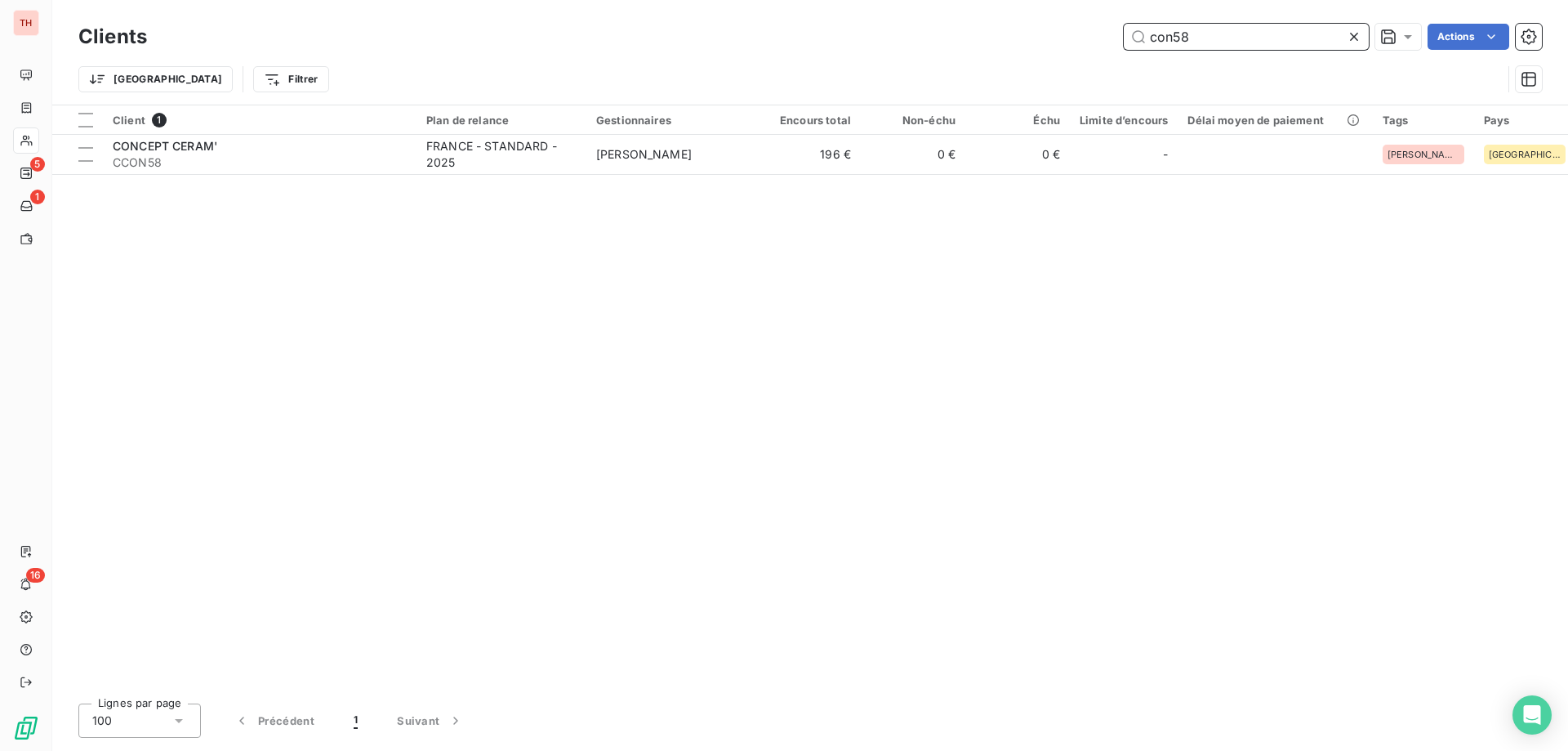
click at [1134, 36] on input "con58" at bounding box center [1246, 37] width 245 height 26
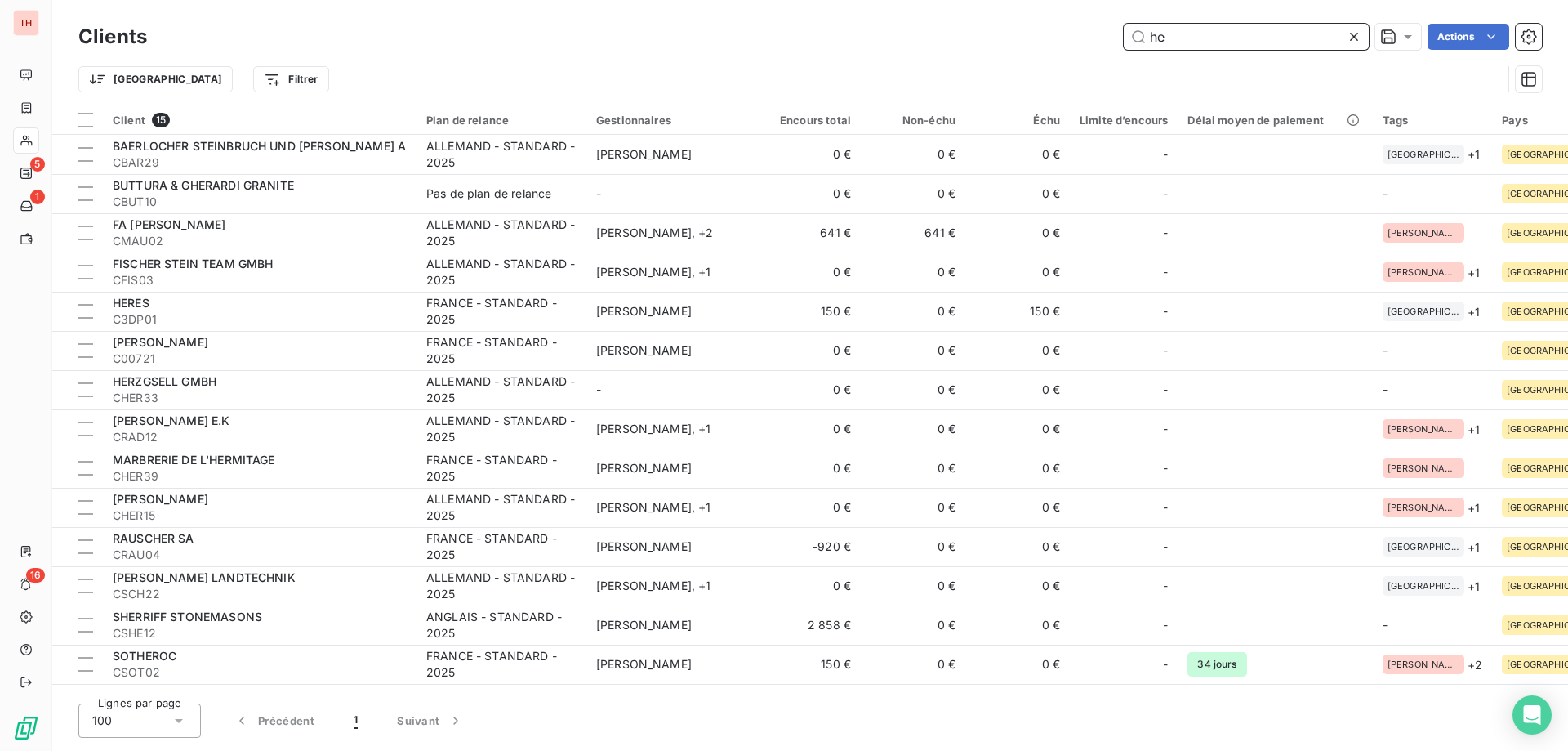
type input "h"
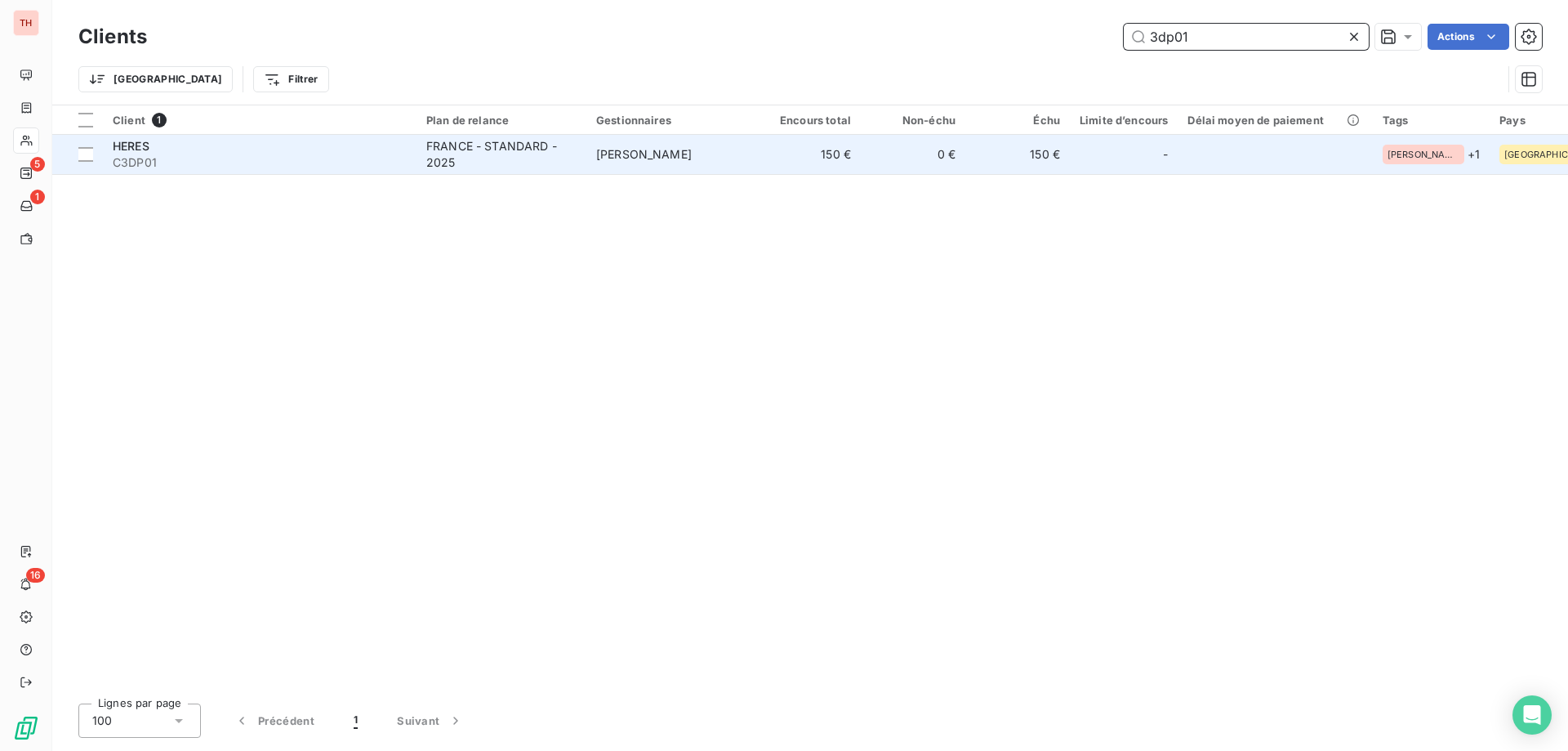
type input "3dp01"
click at [738, 148] on td "[PERSON_NAME]" at bounding box center [671, 155] width 170 height 39
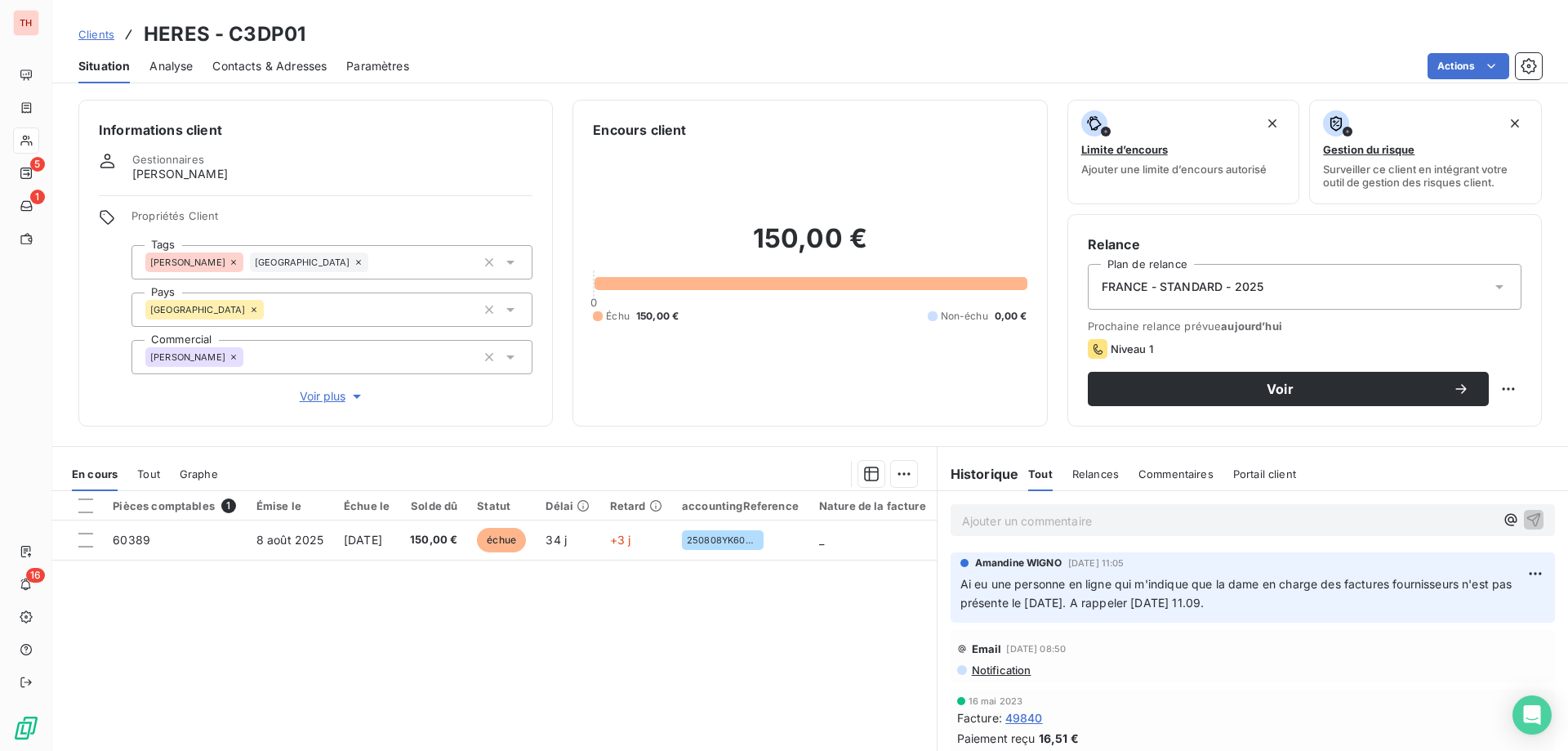
click at [1027, 518] on p "Ajouter un commentaire ﻿" at bounding box center [1229, 521] width 532 height 21
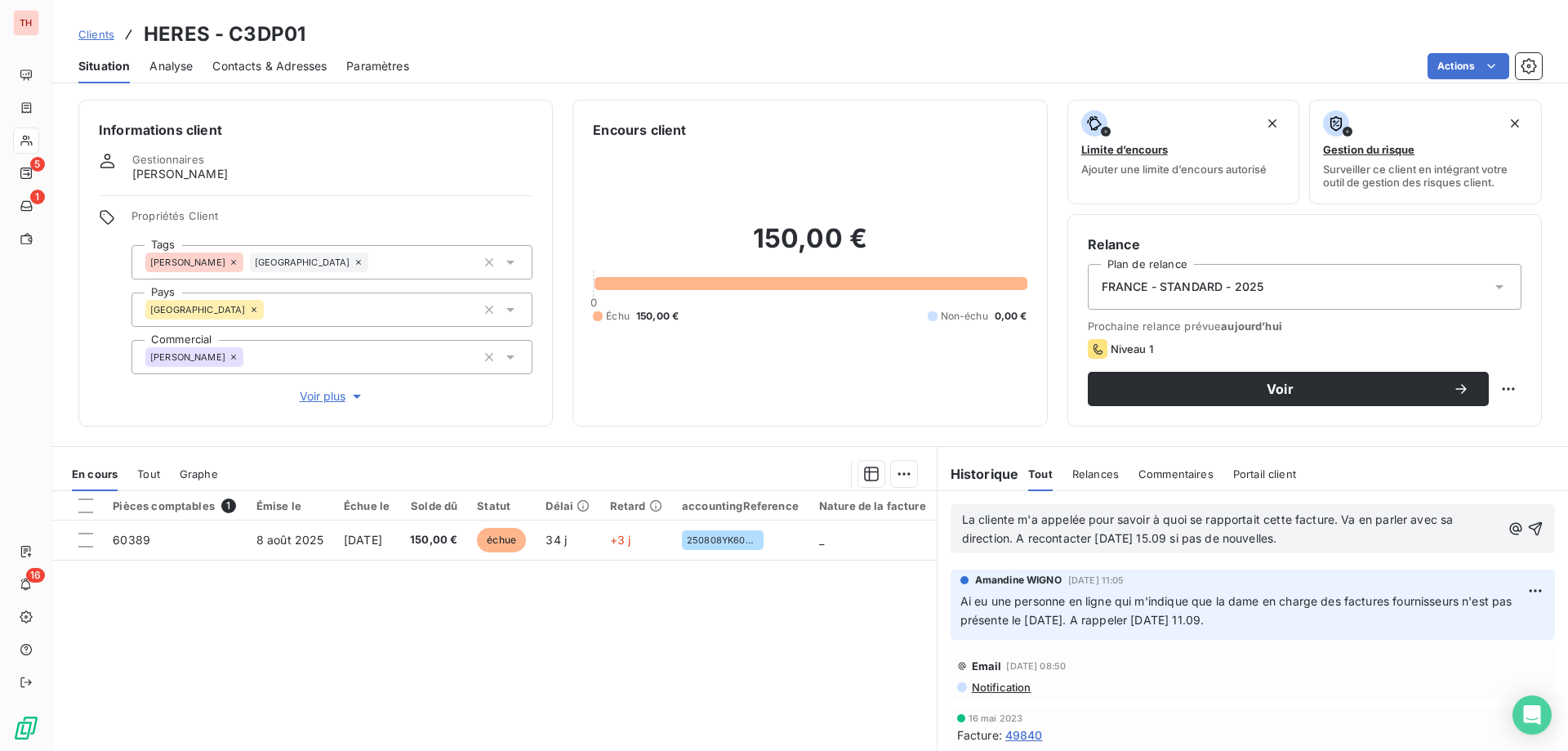
drag, startPoint x: 1073, startPoint y: 515, endPoint x: 1122, endPoint y: 551, distance: 60.8
click at [1073, 515] on span "La cliente m'a appelée pour savoir à quoi se rapportait cette facture. Va en pa…" at bounding box center [1210, 528] width 495 height 33
click at [1528, 520] on icon "button" at bounding box center [1535, 528] width 16 height 16
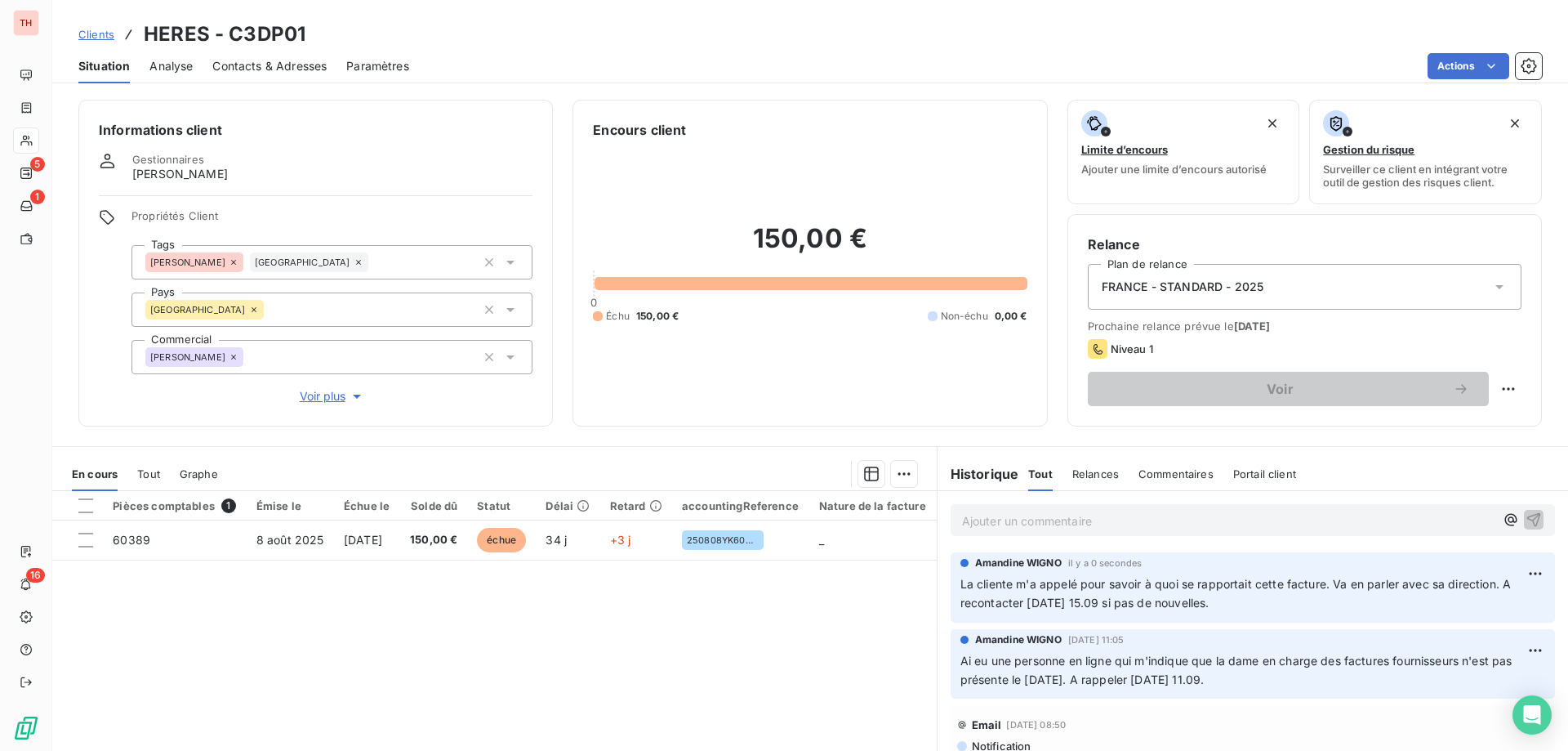
click at [84, 32] on span "Clients" at bounding box center [97, 35] width 36 height 13
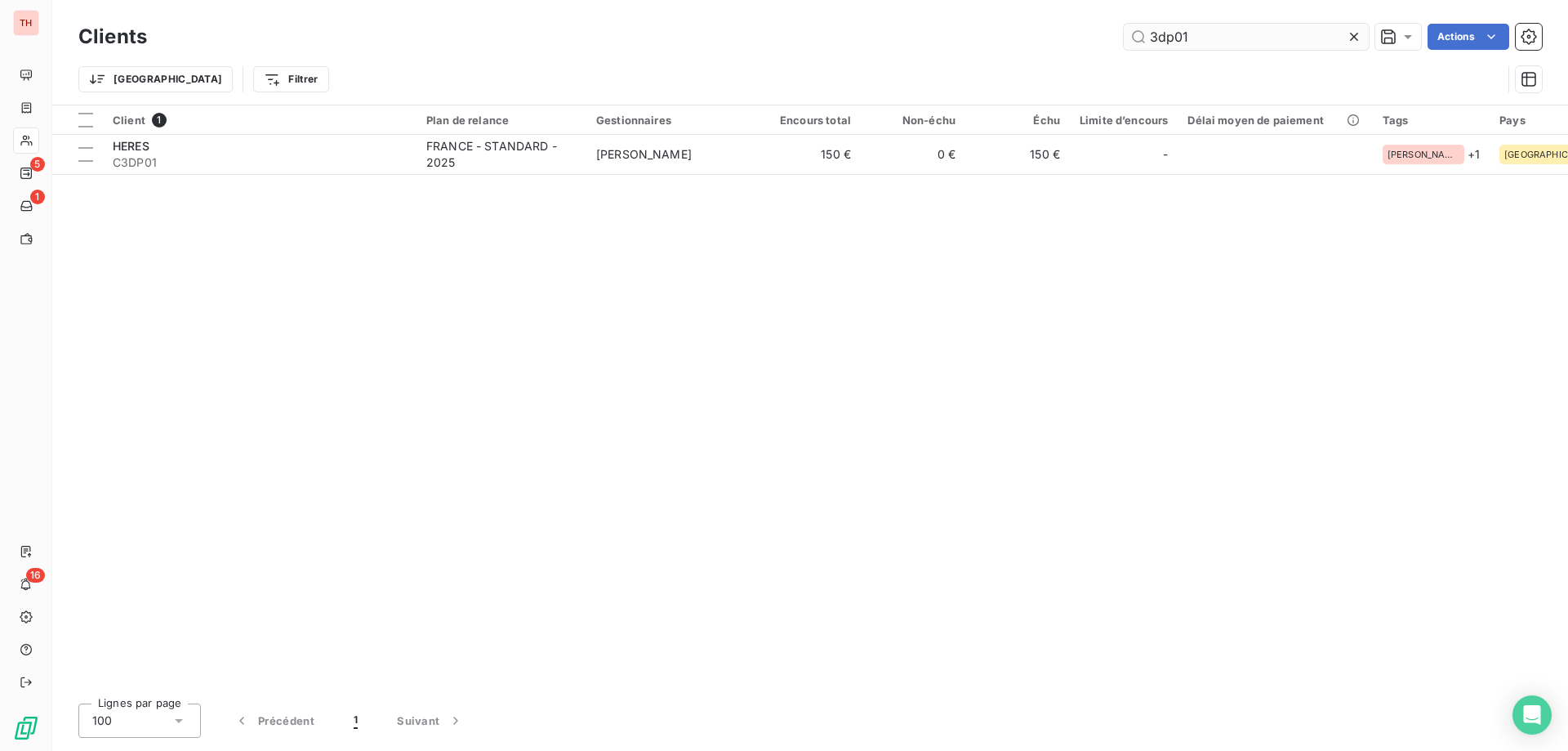
drag, startPoint x: 1204, startPoint y: 39, endPoint x: 1139, endPoint y: 35, distance: 65.1
click at [1139, 35] on input "3dp01" at bounding box center [1246, 37] width 245 height 26
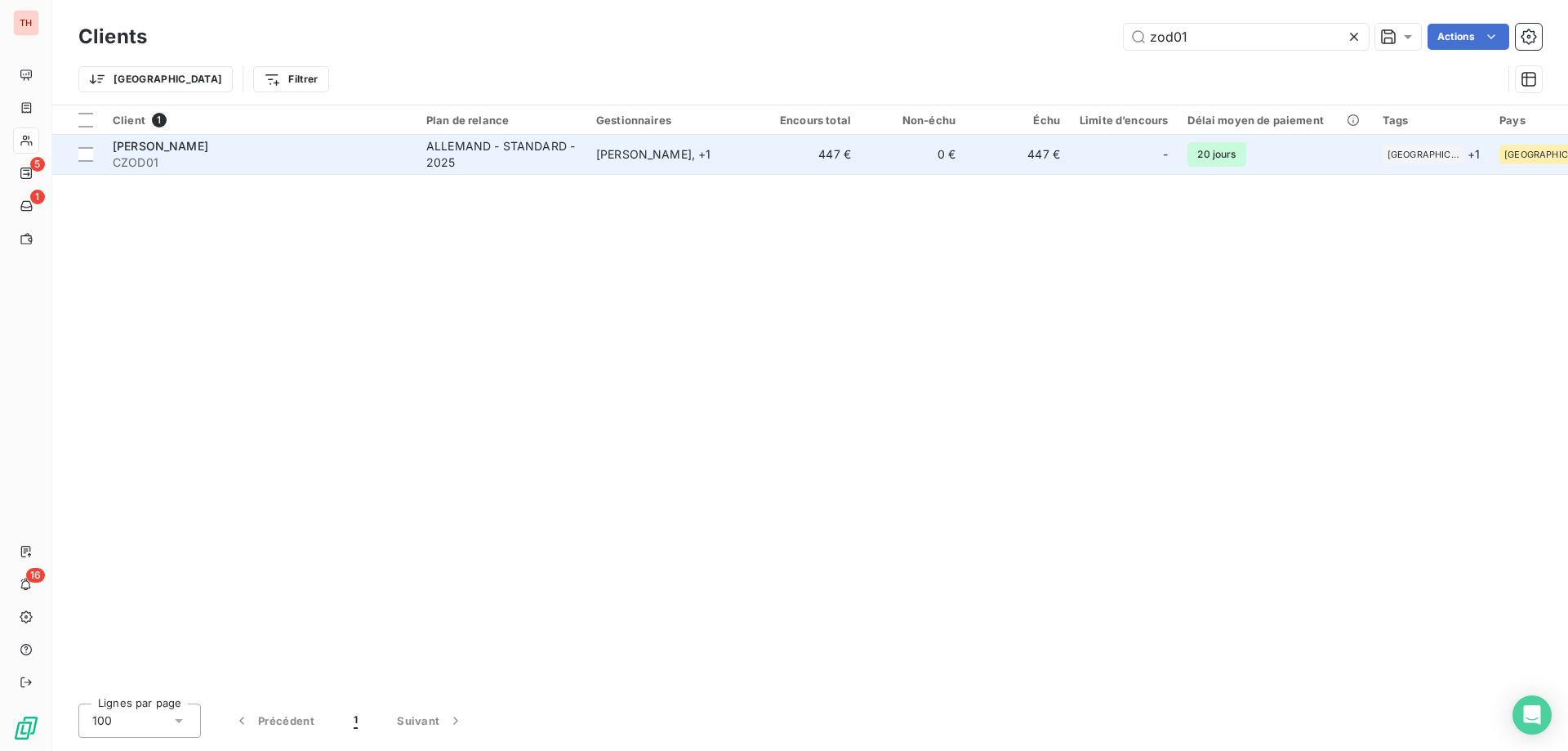
type input "zod01"
drag, startPoint x: 590, startPoint y: 156, endPoint x: 665, endPoint y: 163, distance: 75.3
click at [590, 156] on td "[PERSON_NAME] , + 1" at bounding box center [671, 155] width 170 height 39
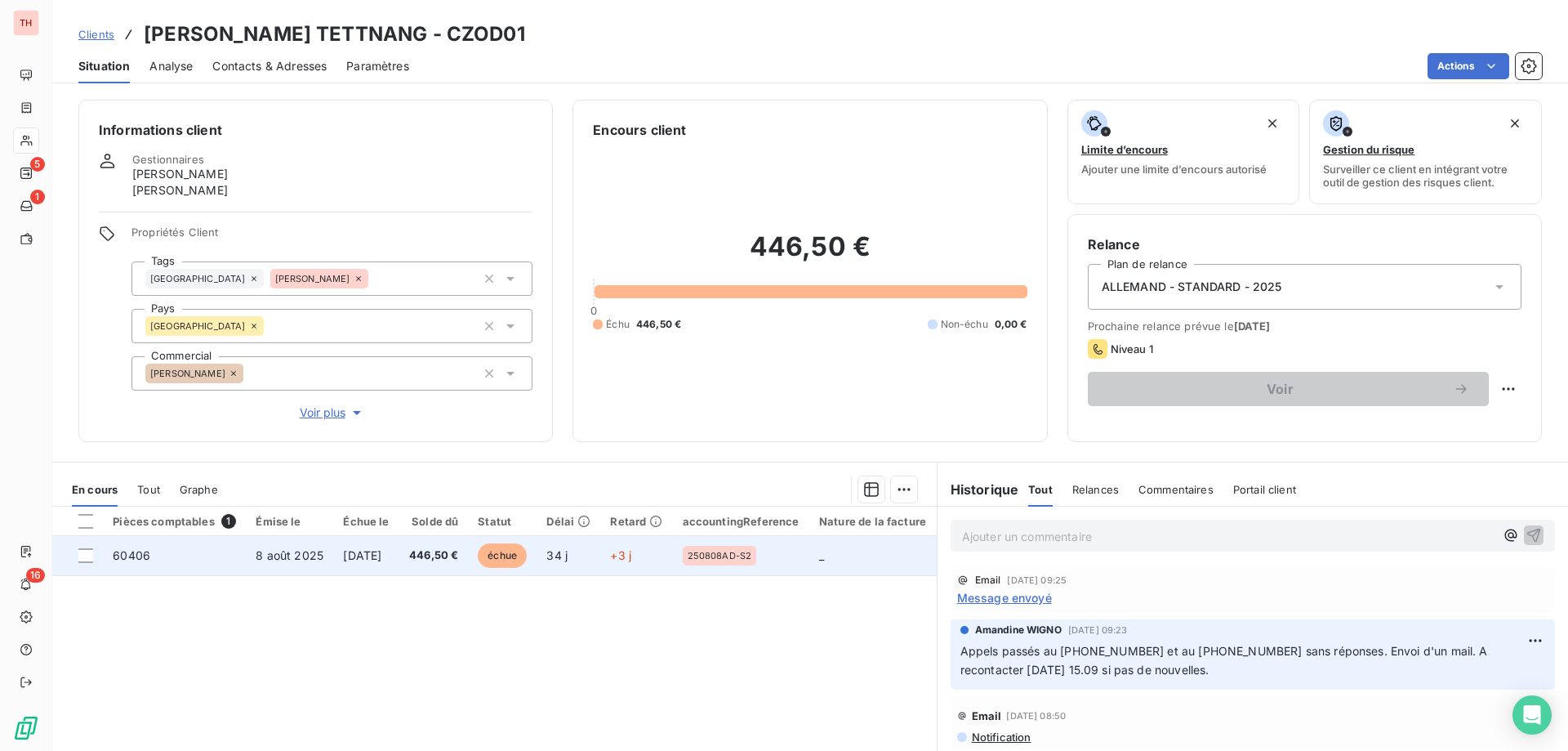
click at [524, 556] on span "échue" at bounding box center [502, 556] width 49 height 24
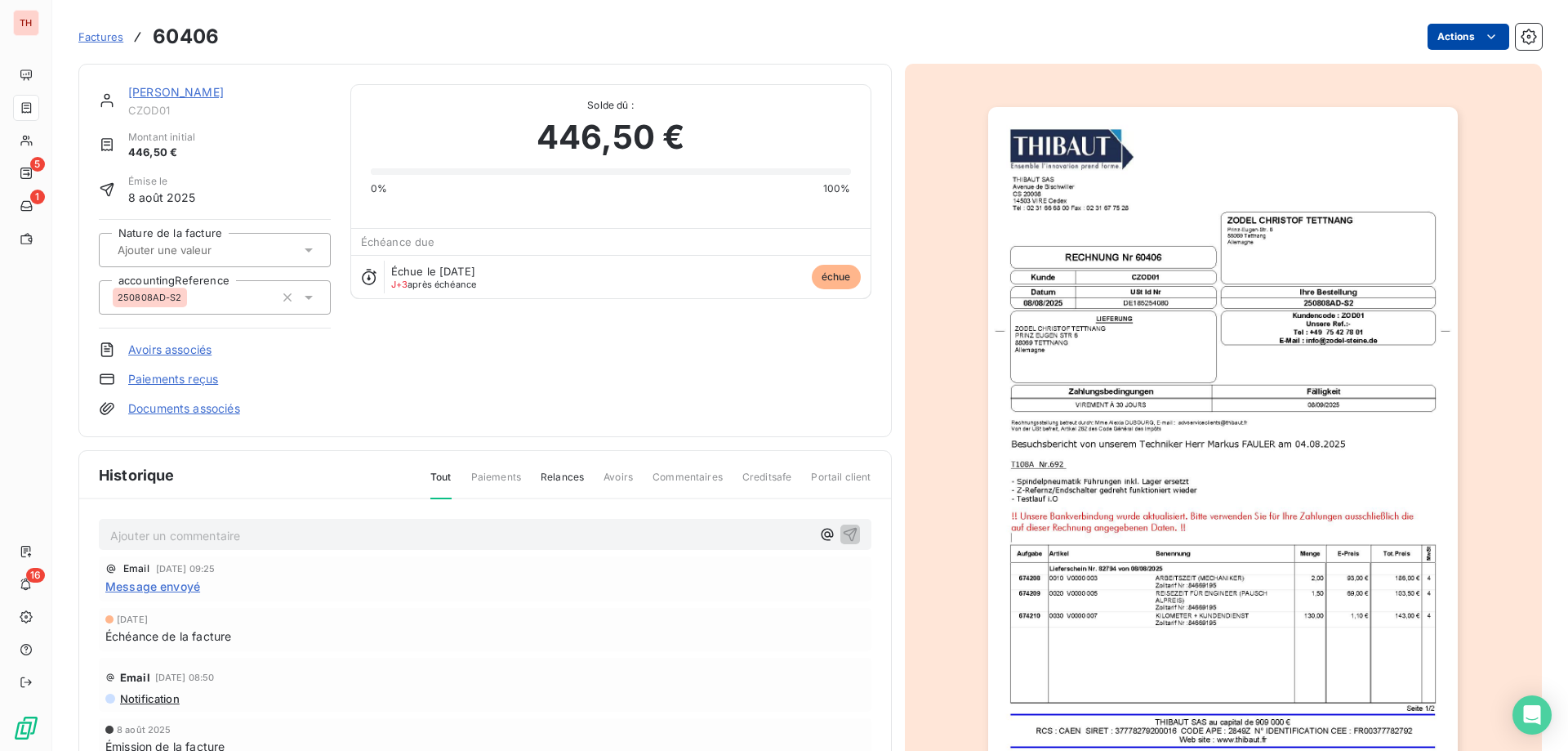
click at [1444, 30] on html "TH 5 1 16 Factures 60406 Actions [PERSON_NAME] TETTNANG CZOD01 Montant initial …" at bounding box center [784, 375] width 1568 height 751
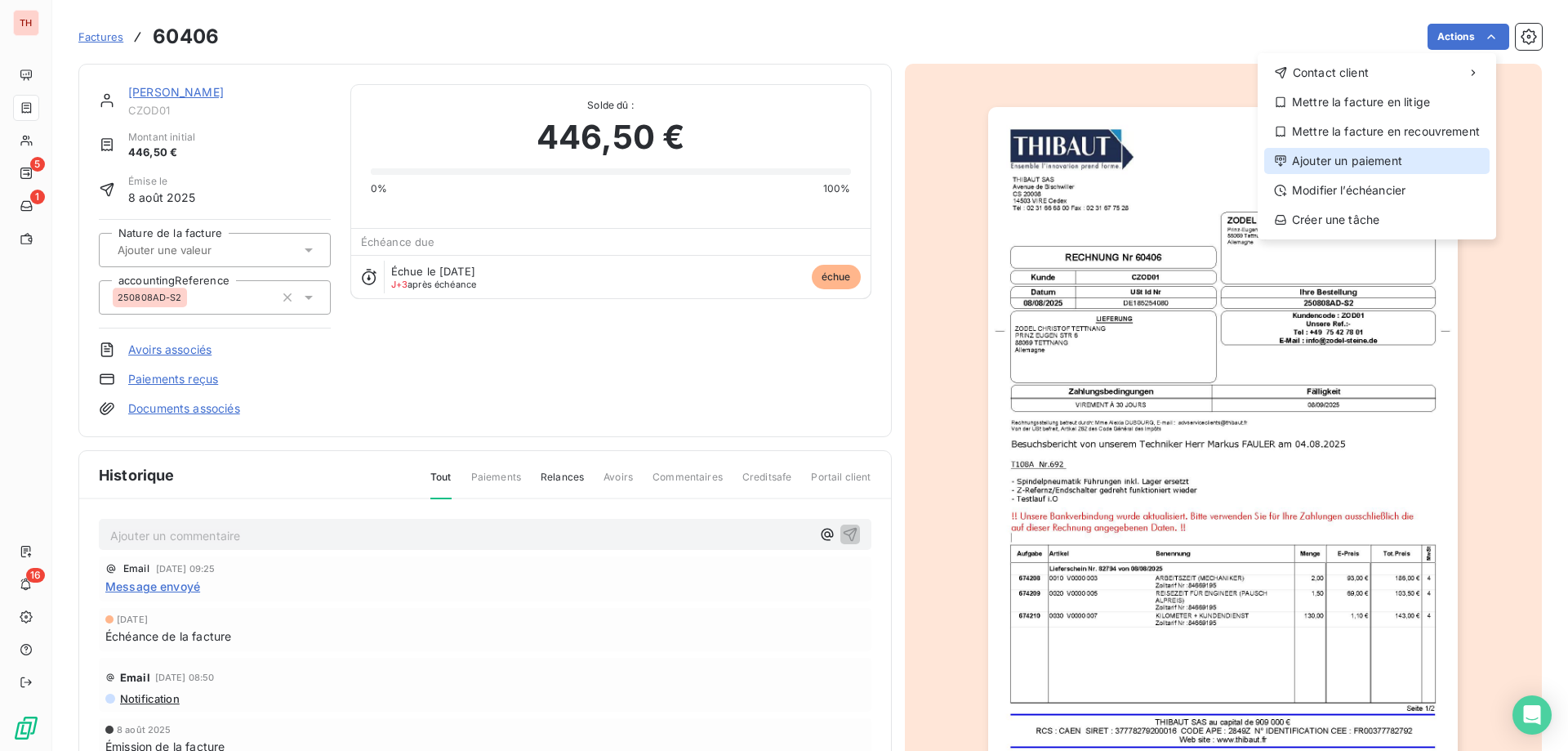
click at [1379, 154] on div "Ajouter un paiement" at bounding box center [1377, 161] width 226 height 26
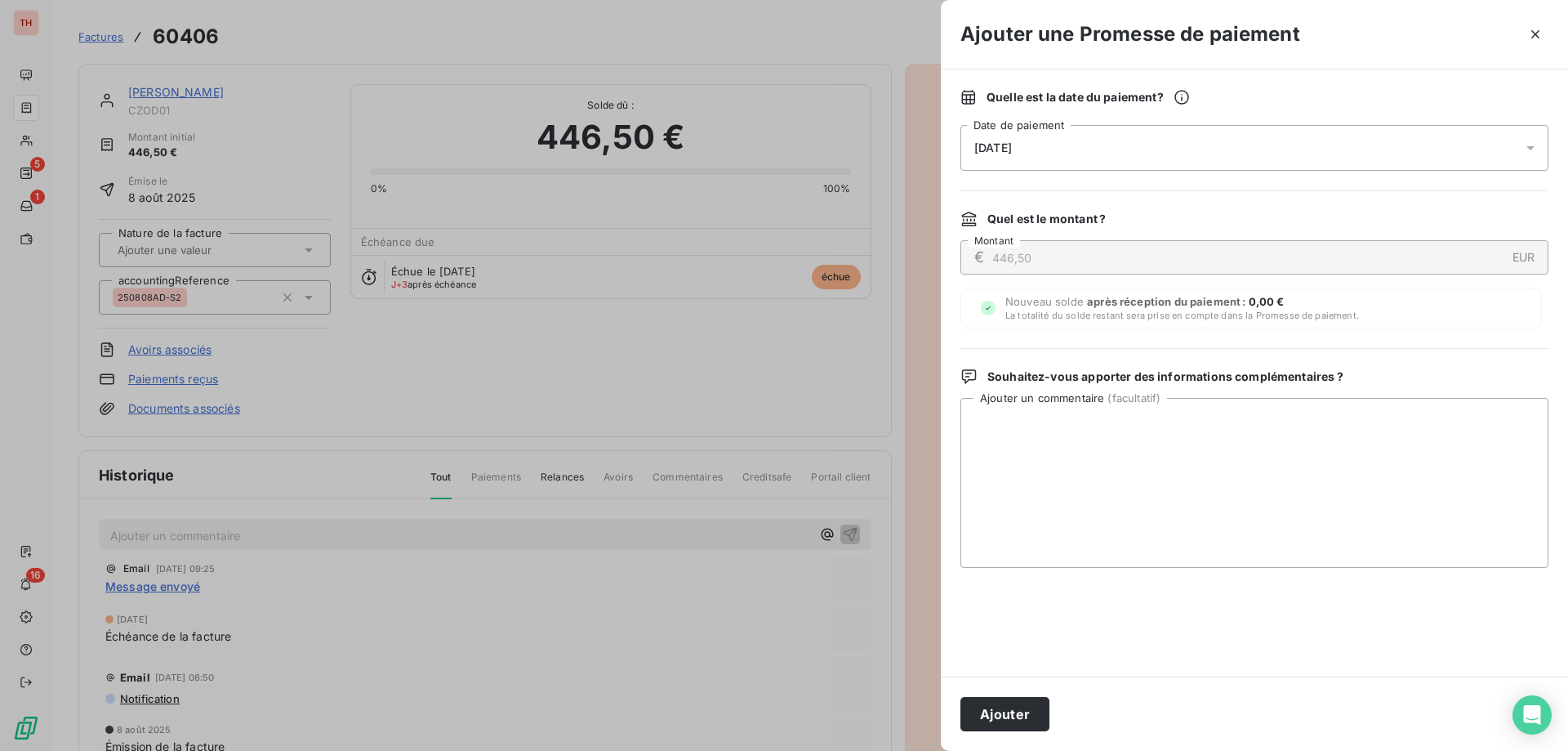
click at [1068, 149] on div "[DATE]" at bounding box center [1254, 147] width 588 height 46
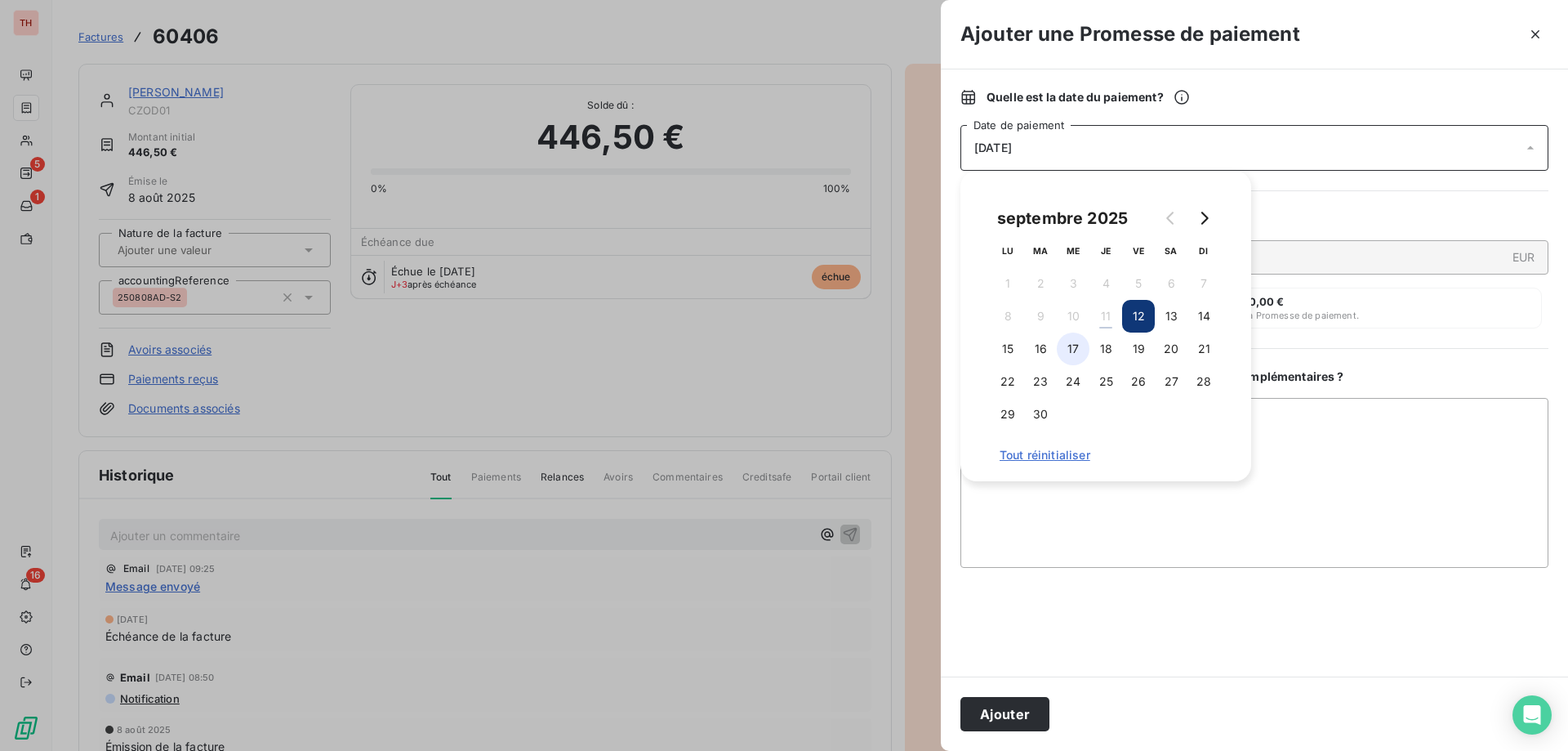
click at [1077, 349] on button "17" at bounding box center [1073, 349] width 33 height 33
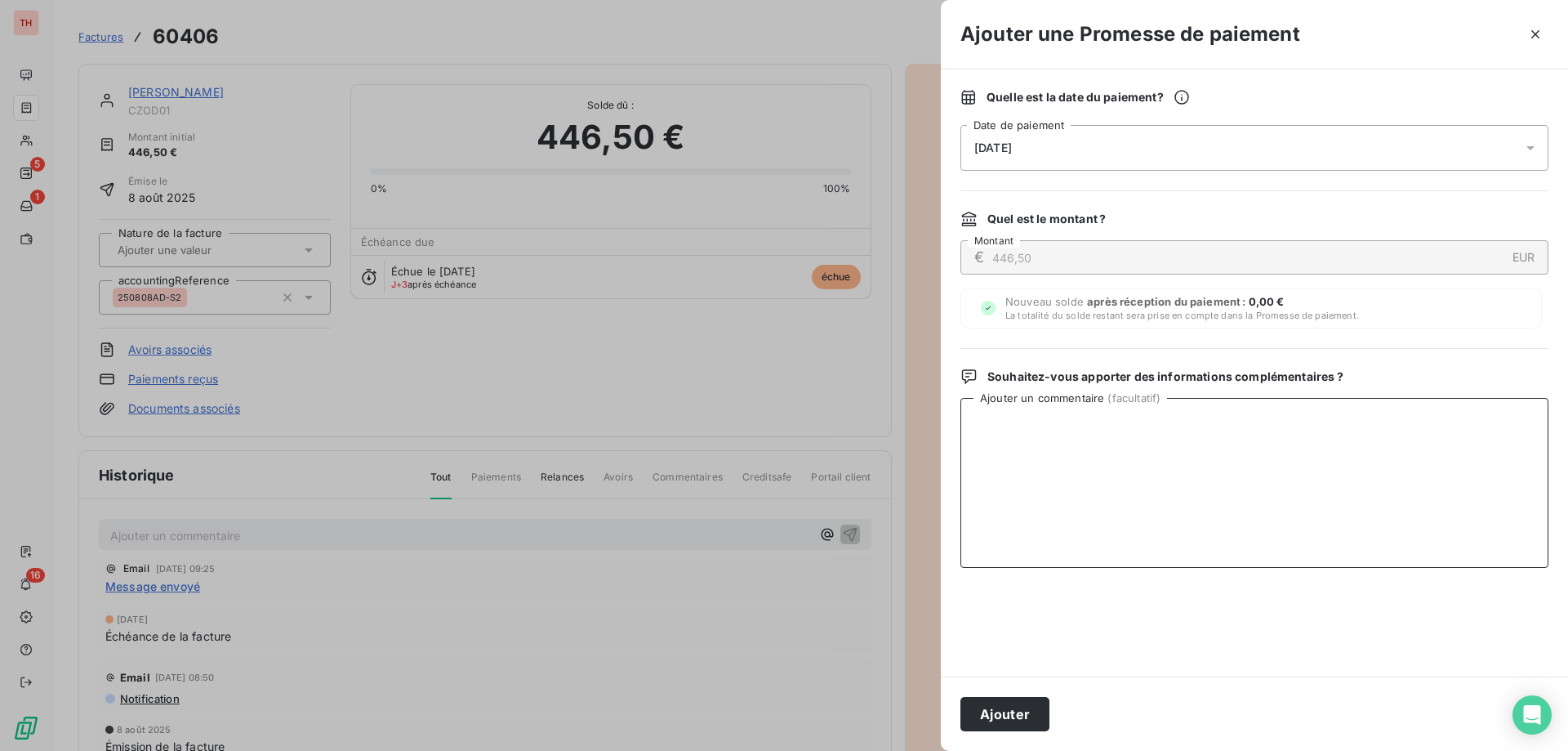
click at [1317, 442] on textarea "Ajouter un commentaire ( facultatif )" at bounding box center [1254, 482] width 588 height 170
drag, startPoint x: 978, startPoint y: 425, endPoint x: 1006, endPoint y: 475, distance: 57.3
click at [978, 425] on textarea "la facture est annoncée payée le 11.09." at bounding box center [1254, 482] width 588 height 170
type textarea "La facture est annoncée payée le 11.09."
drag, startPoint x: 1023, startPoint y: 718, endPoint x: 1391, endPoint y: 666, distance: 371.7
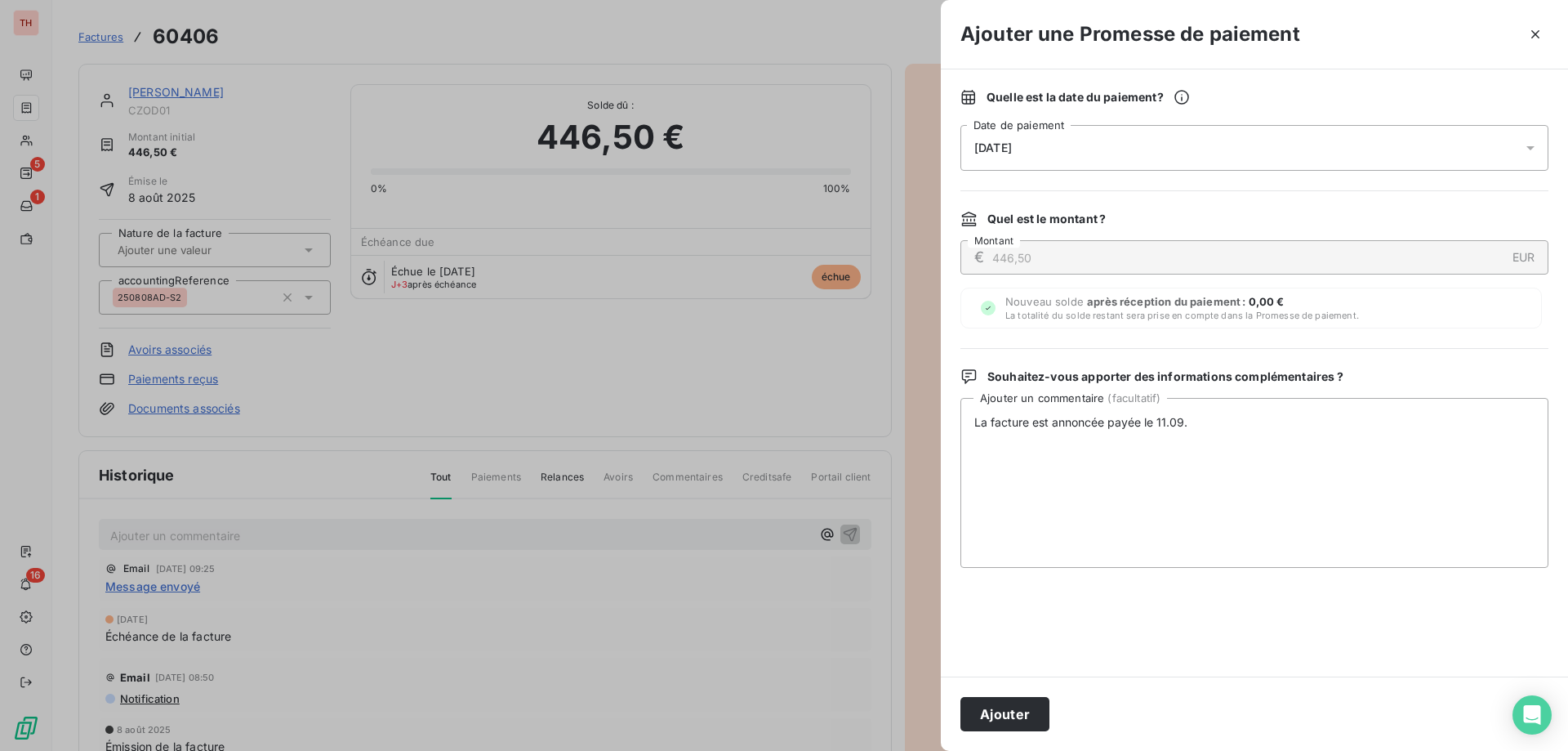
click at [1023, 718] on button "Ajouter" at bounding box center [1005, 713] width 89 height 35
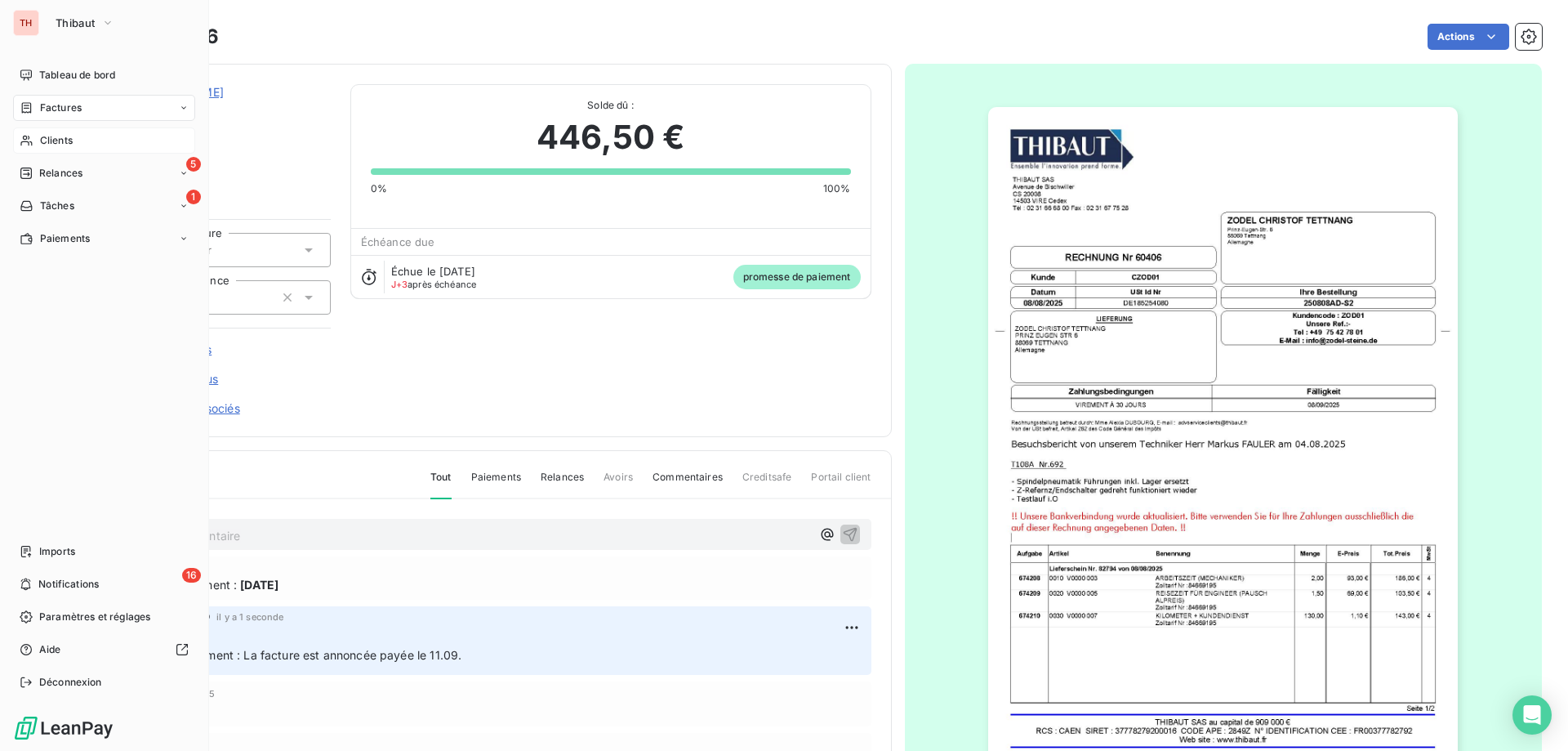
click at [35, 143] on div "Clients" at bounding box center [104, 141] width 182 height 26
